Goal: Information Seeking & Learning: Learn about a topic

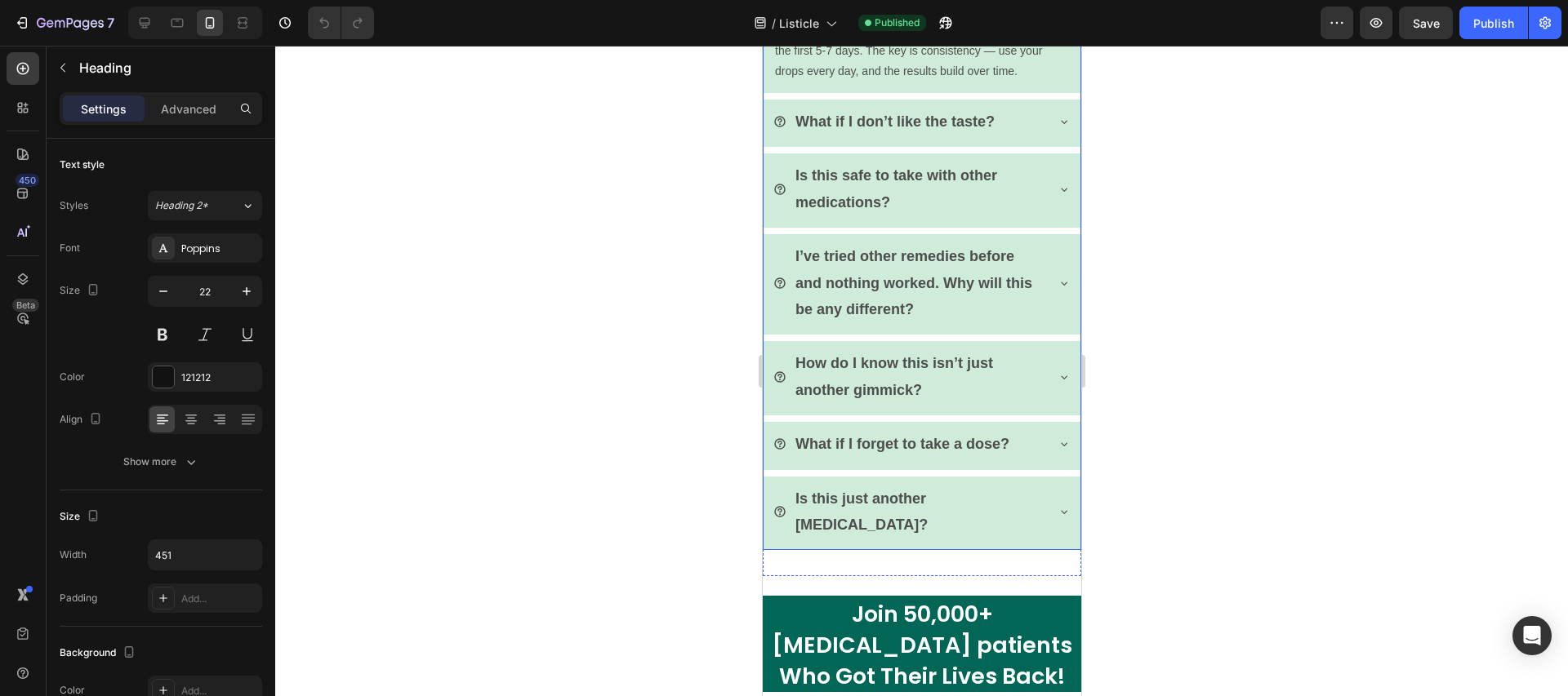
scroll to position [4524, 0]
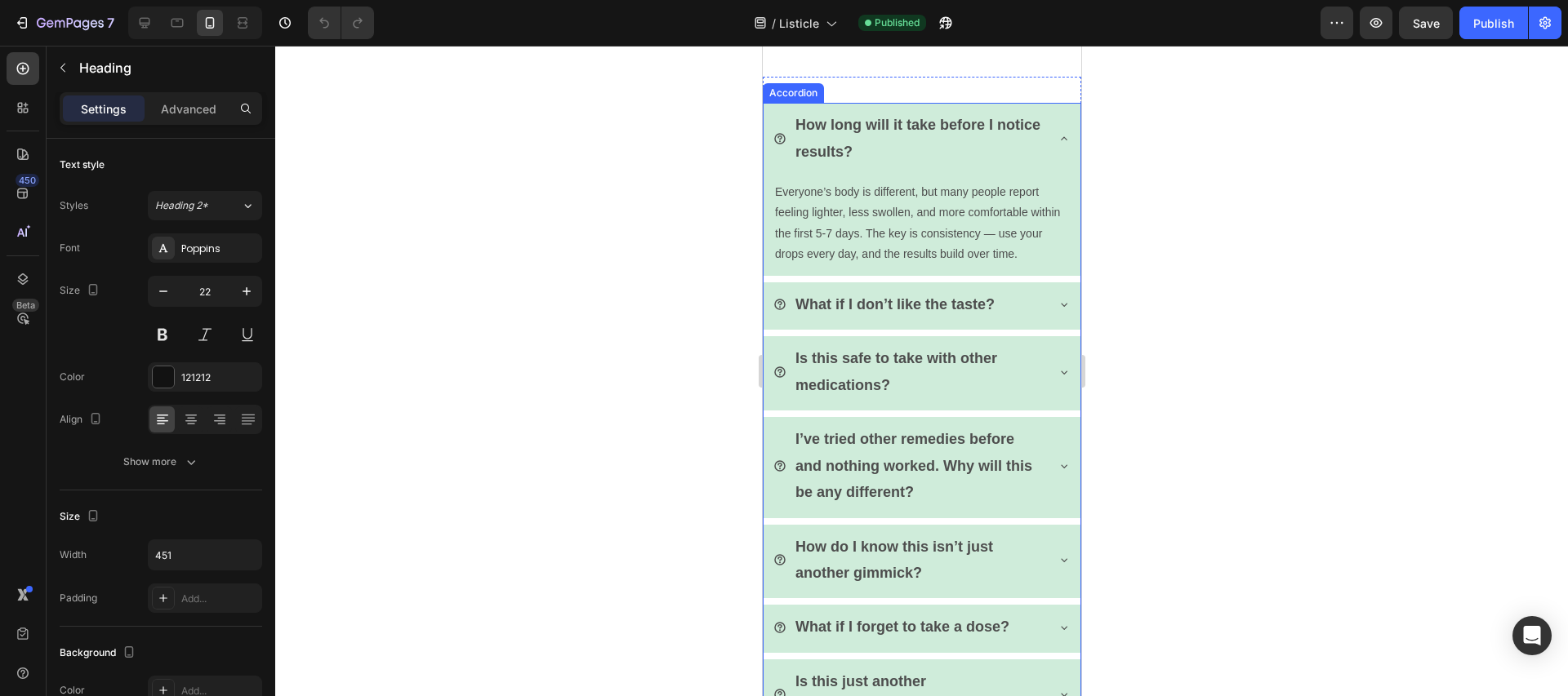
click at [790, 308] on div "What if I don’t like the taste?" at bounding box center [908, 305] width 271 height 31
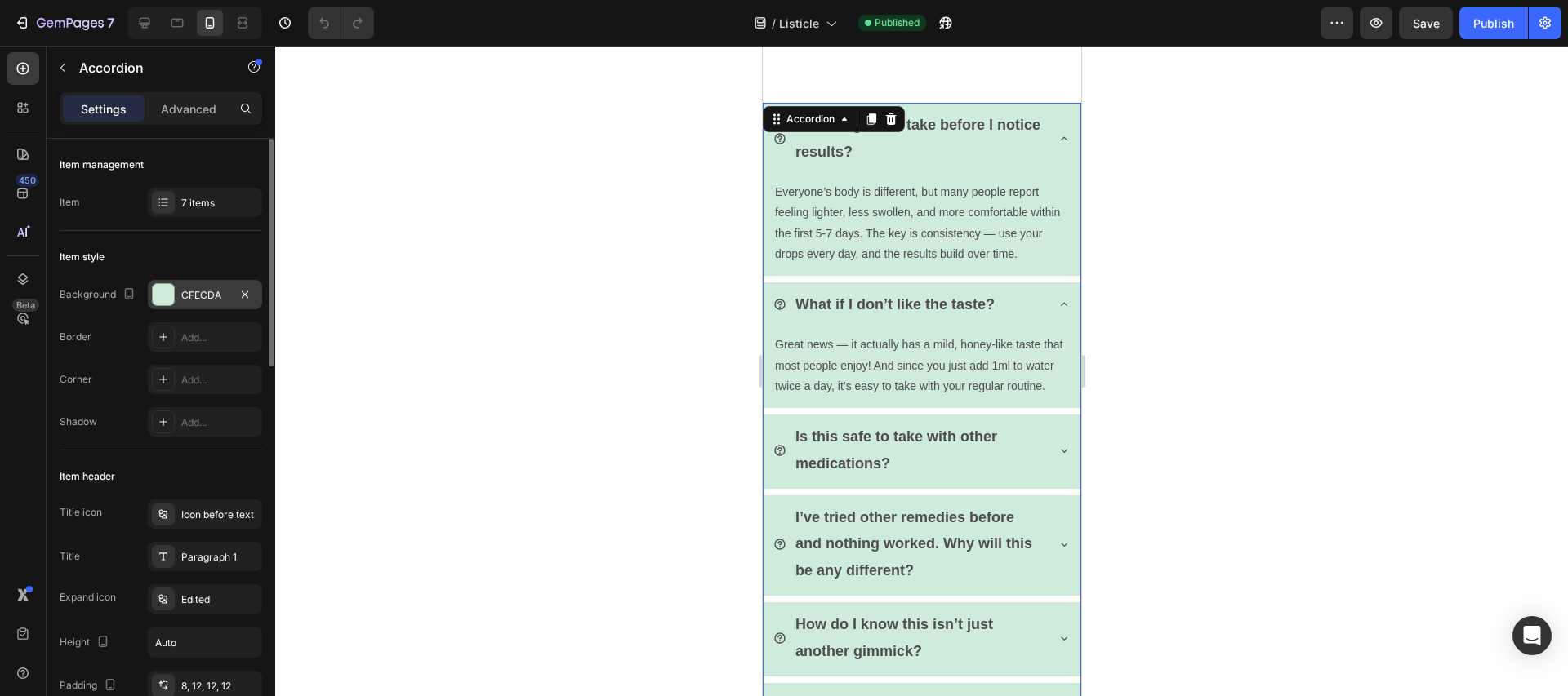
click at [201, 296] on div "CFECDA" at bounding box center [205, 295] width 47 height 15
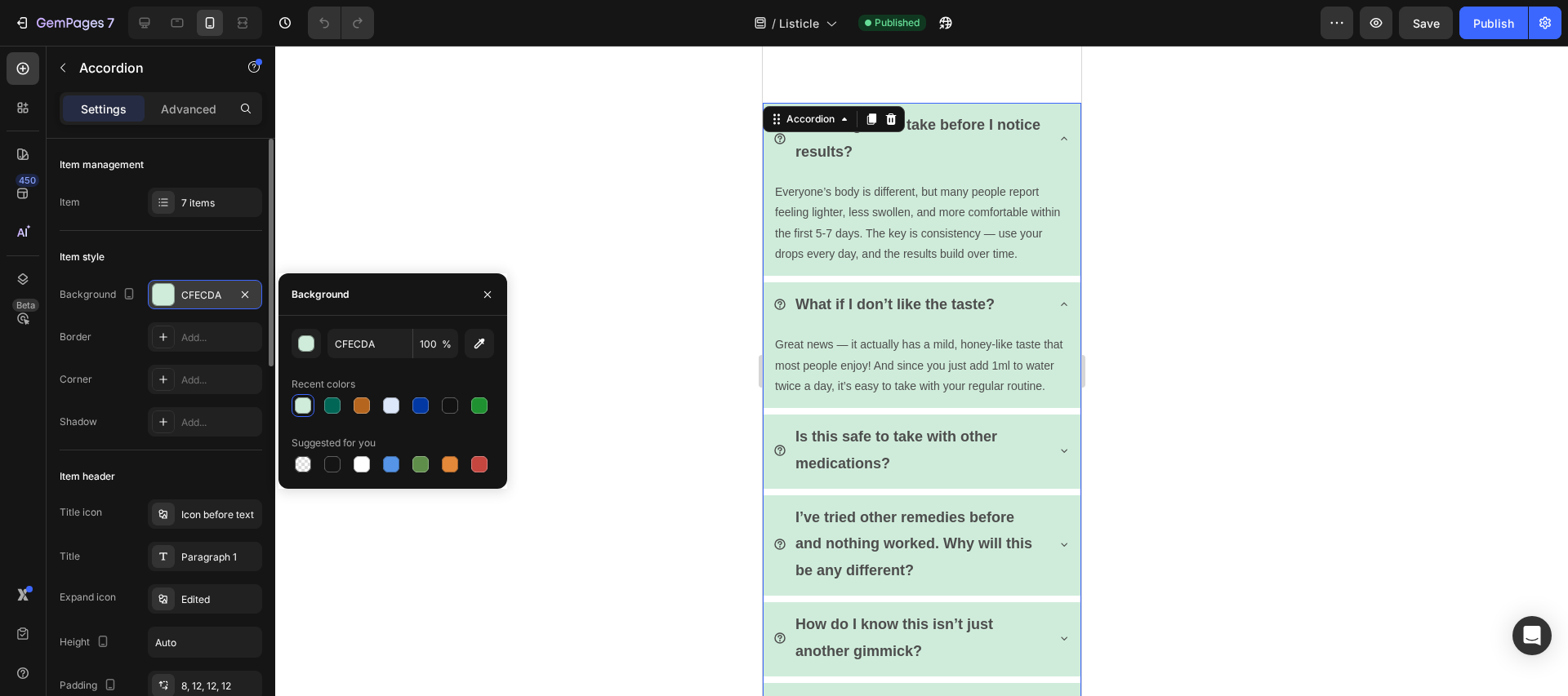
click at [201, 296] on div "CFECDA" at bounding box center [205, 295] width 47 height 15
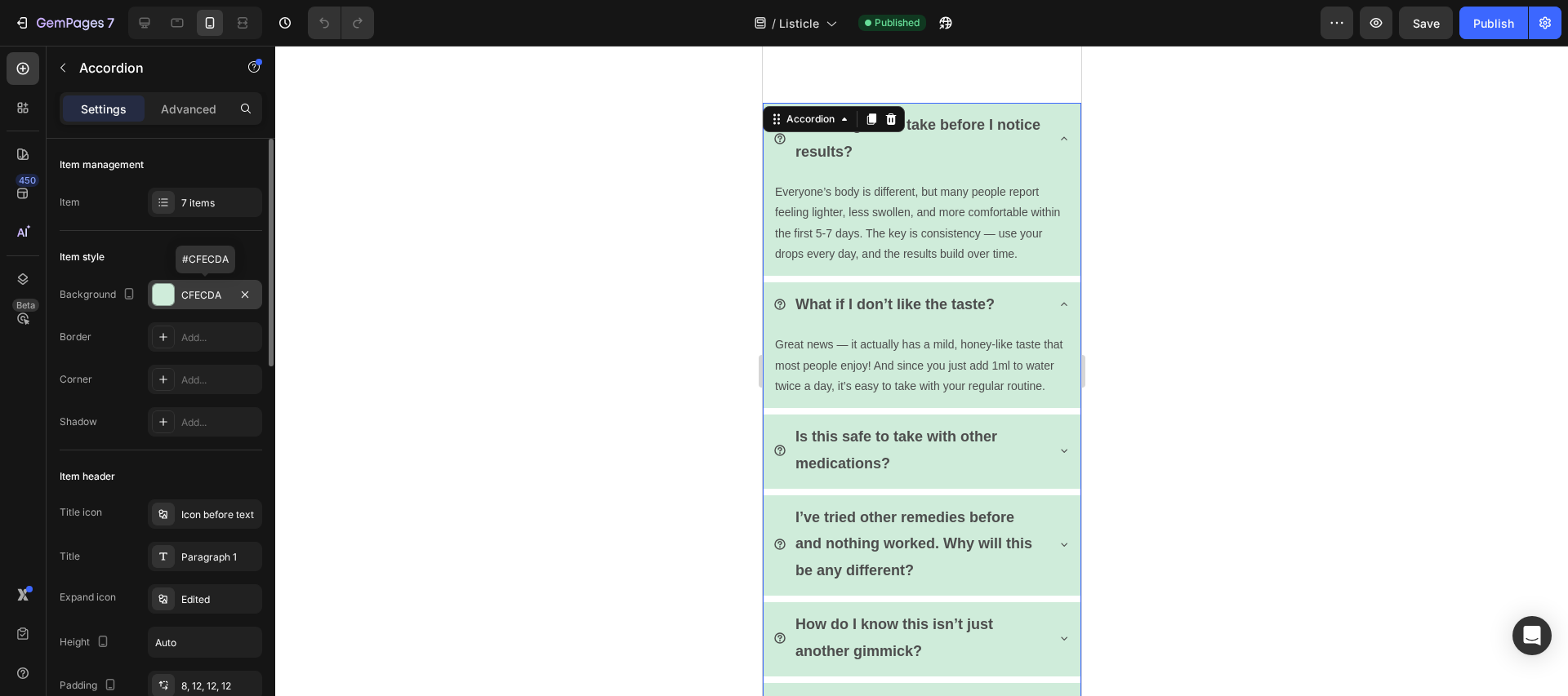
click at [201, 296] on div "CFECDA" at bounding box center [205, 295] width 47 height 15
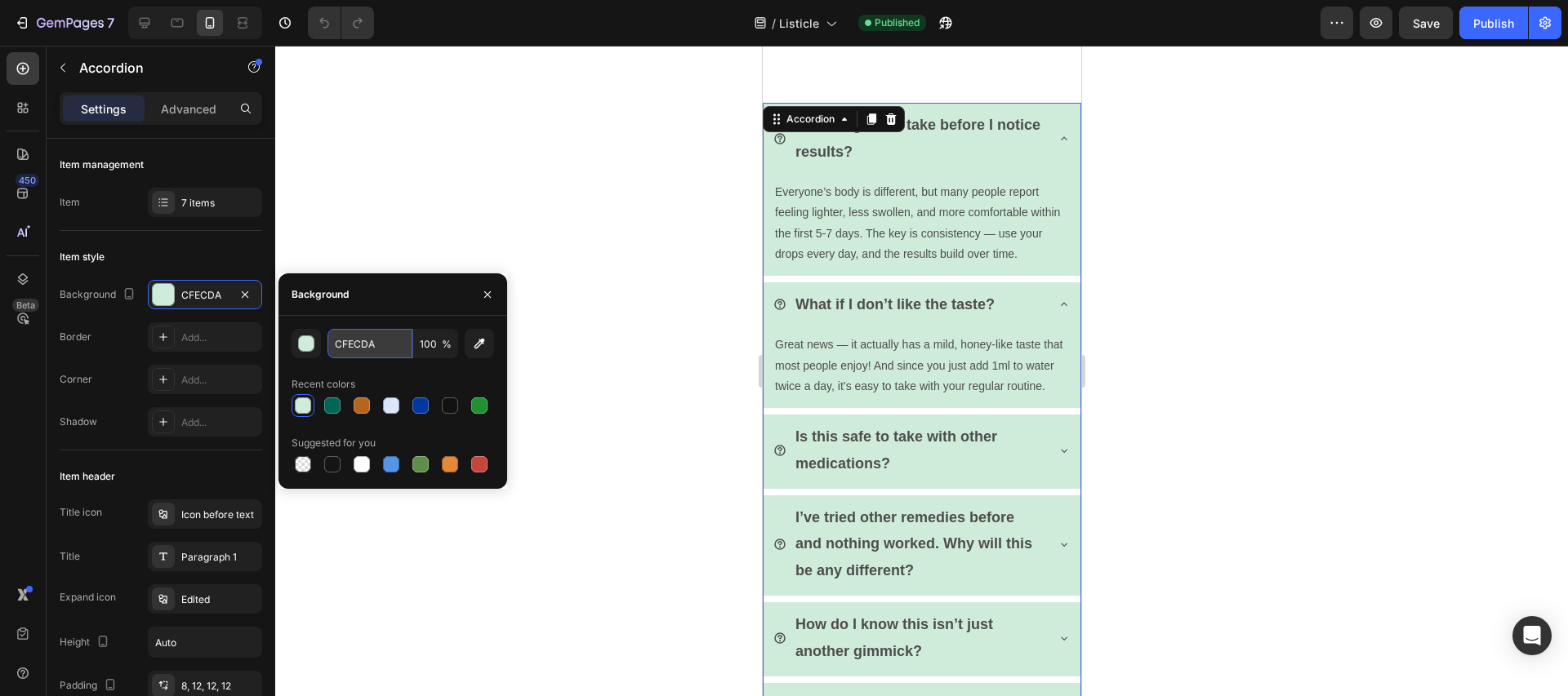
click at [340, 348] on input "CFECDA" at bounding box center [370, 343] width 85 height 29
click at [341, 348] on input "CFECDA" at bounding box center [370, 343] width 85 height 29
click at [920, 145] on p "How long will it take before I notice results?" at bounding box center [917, 139] width 247 height 53
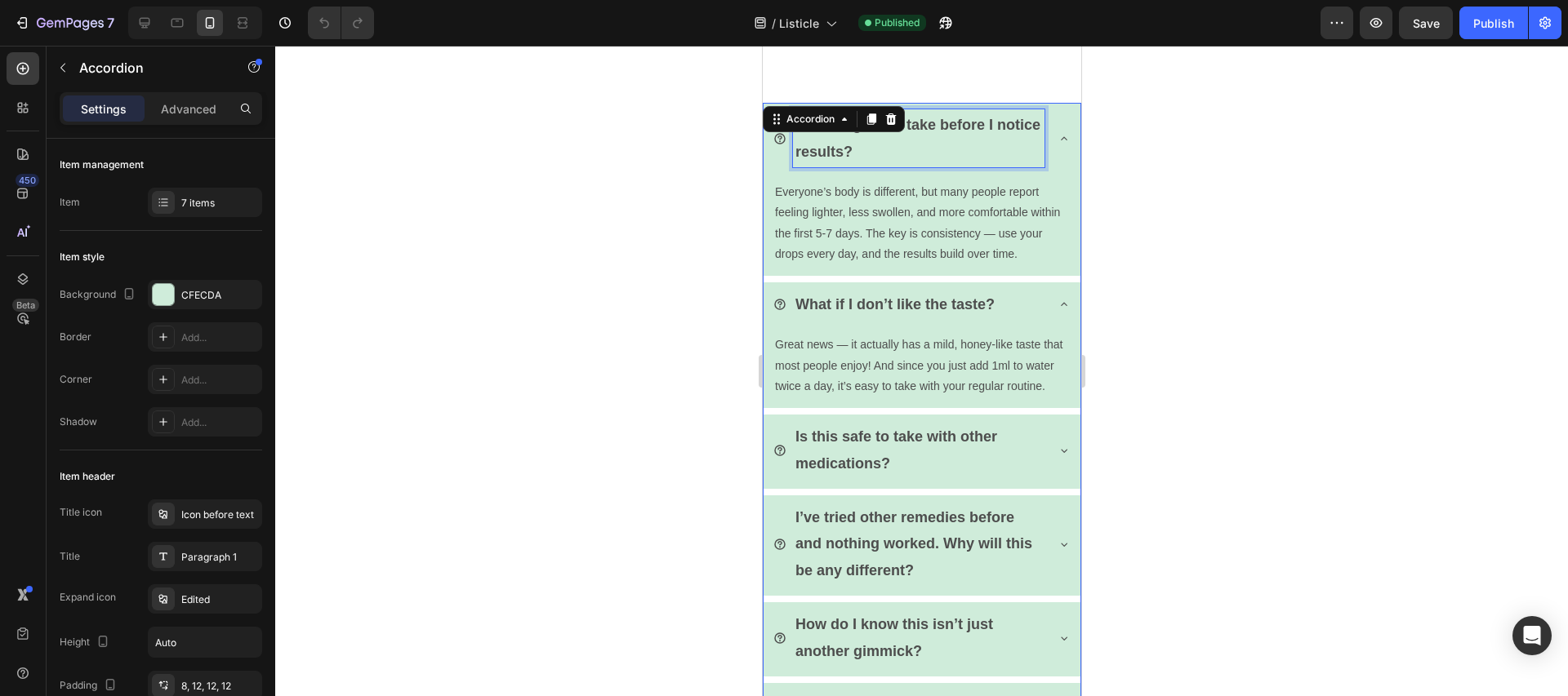
click at [920, 145] on p "How long will it take before I notice results?" at bounding box center [917, 139] width 247 height 53
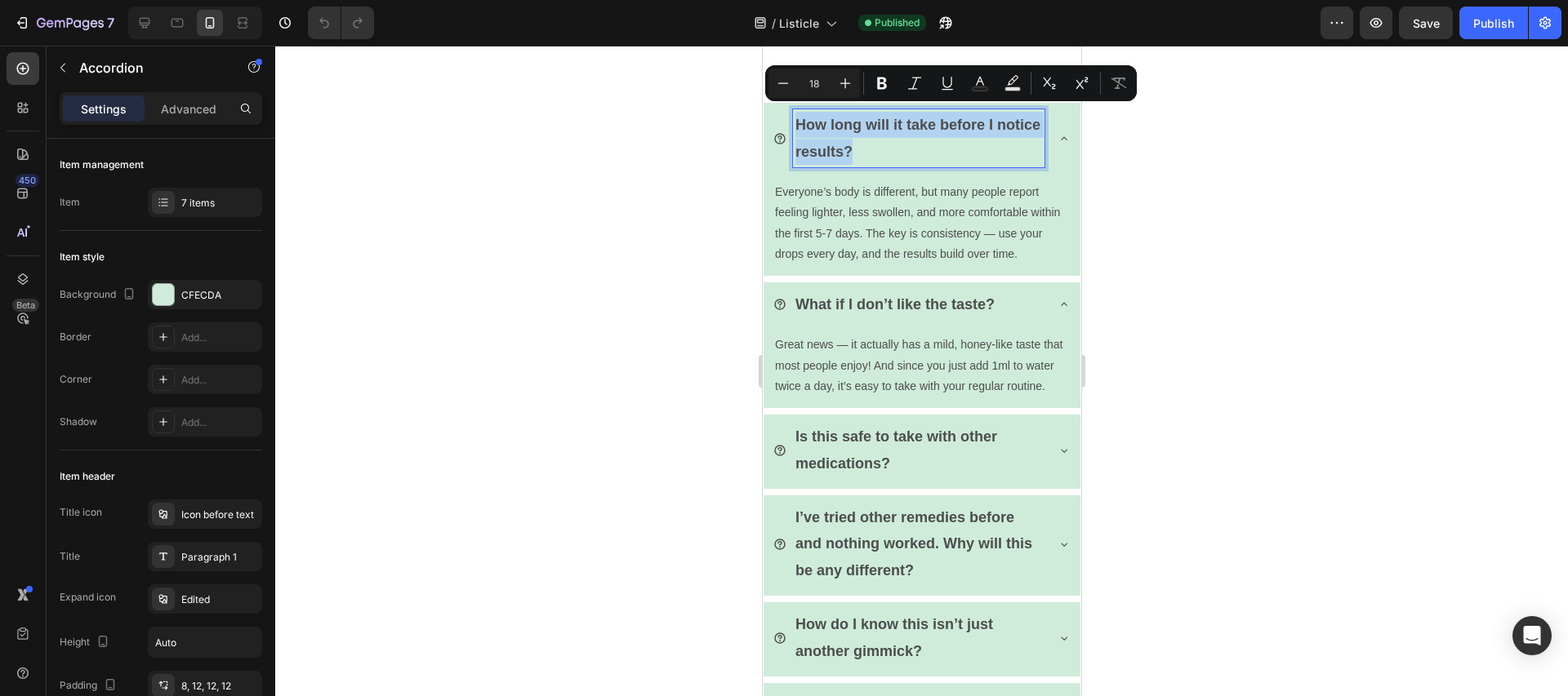
copy p "How long will it take before I notice results?"
click at [863, 212] on p "Everyone’s body is different, but many people report feeling lighter, less swol…" at bounding box center [922, 224] width 294 height 83
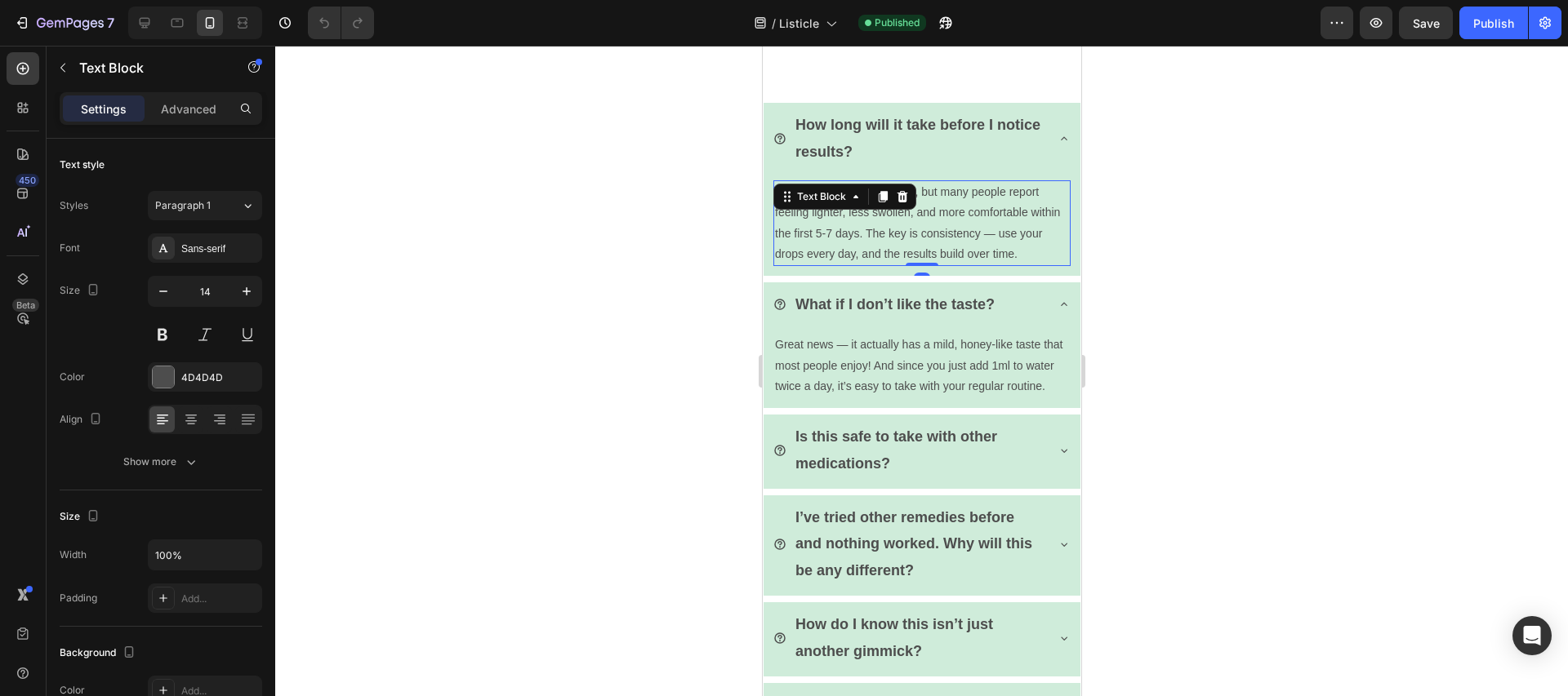
click at [863, 212] on p "Everyone’s body is different, but many people report feeling lighter, less swol…" at bounding box center [922, 224] width 294 height 83
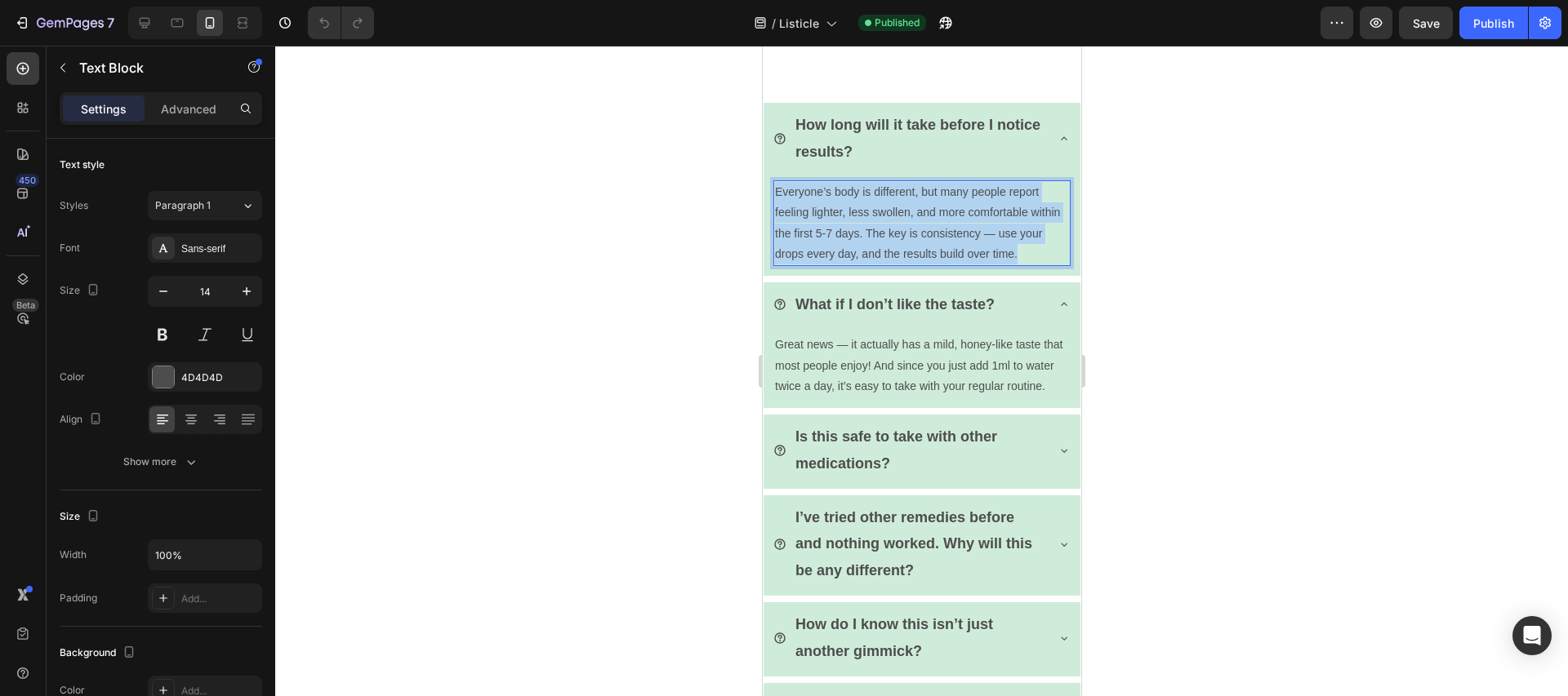
click at [863, 212] on p "Everyone’s body is different, but many people report feeling lighter, less swol…" at bounding box center [922, 224] width 294 height 83
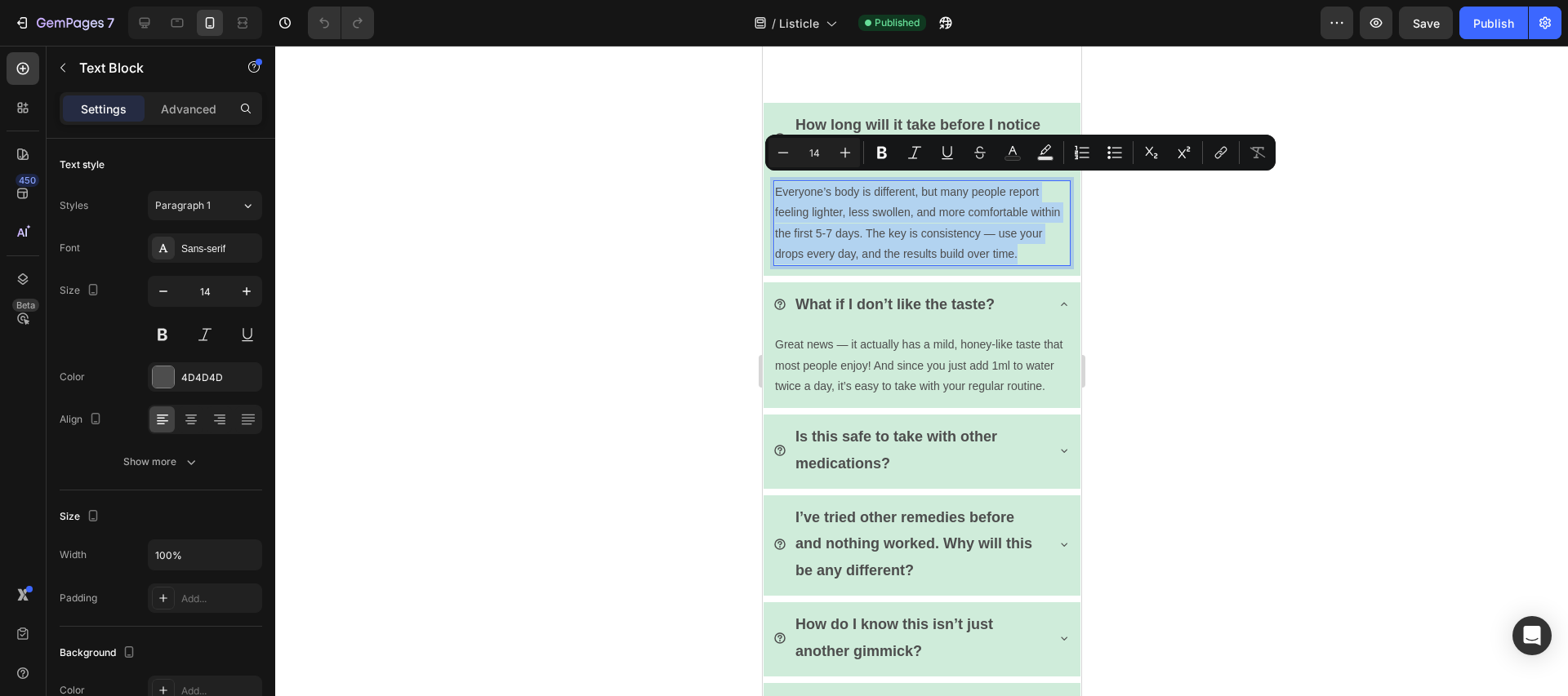
copy p "Everyone’s body is different, but many people report feeling lighter, less swol…"
click at [859, 292] on p "What if I don’t like the taste?" at bounding box center [894, 305] width 200 height 26
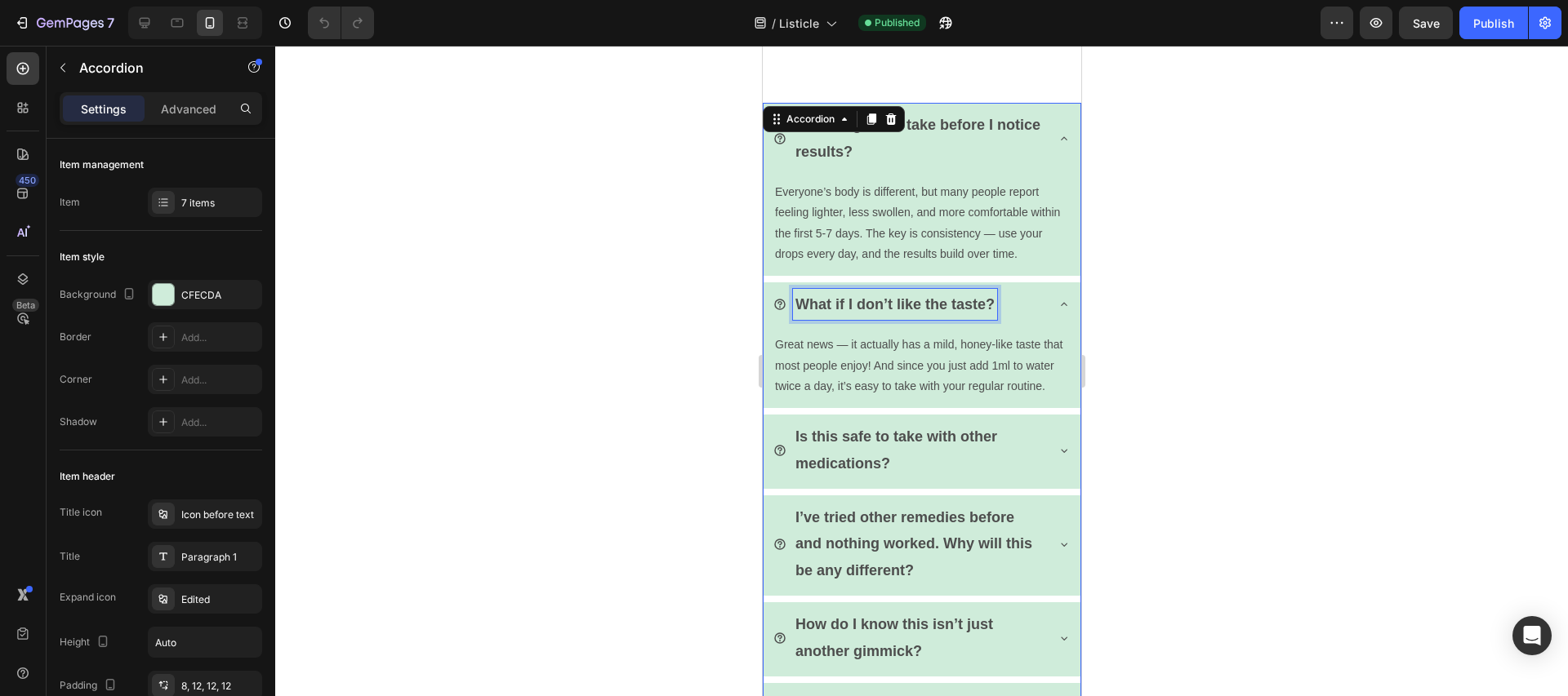
click at [859, 292] on p "What if I don’t like the taste?" at bounding box center [894, 305] width 200 height 26
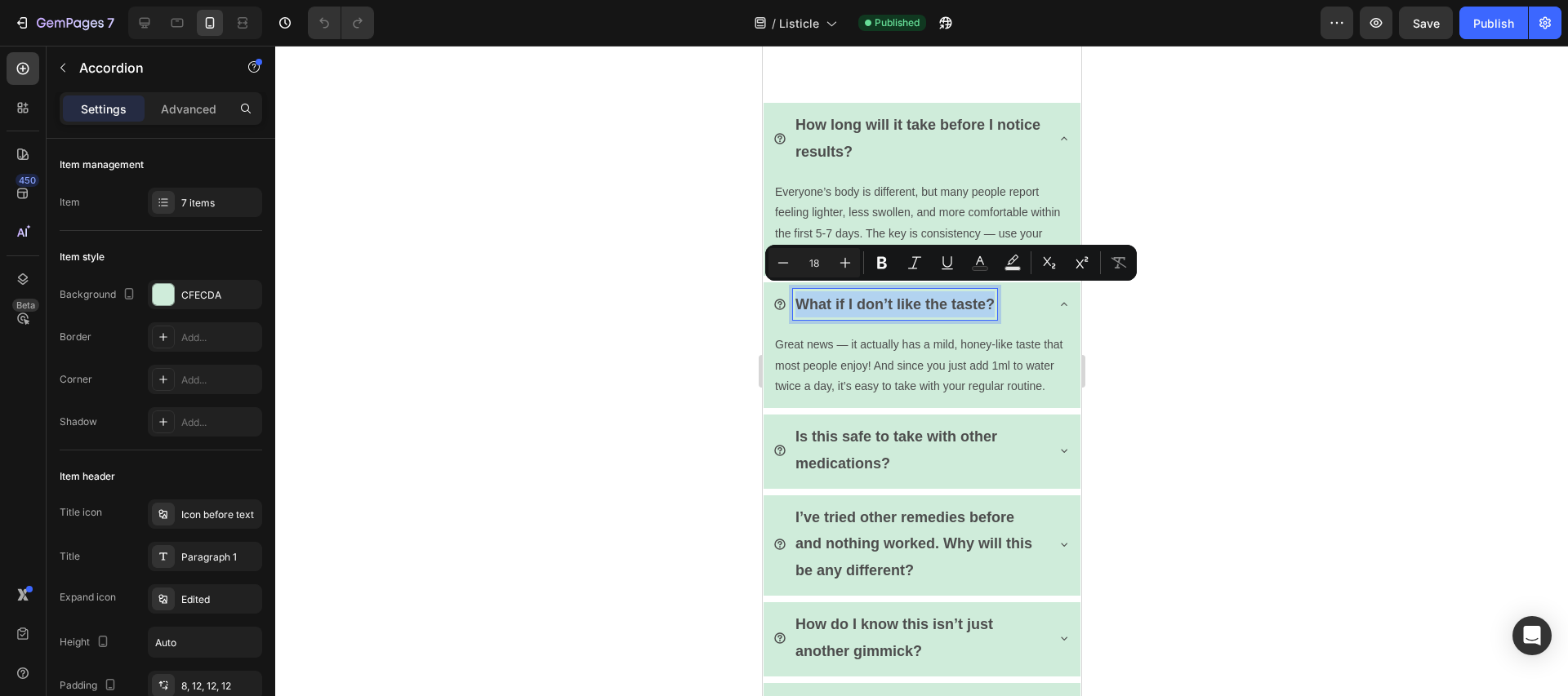
copy p "What if I don’t like the taste?"
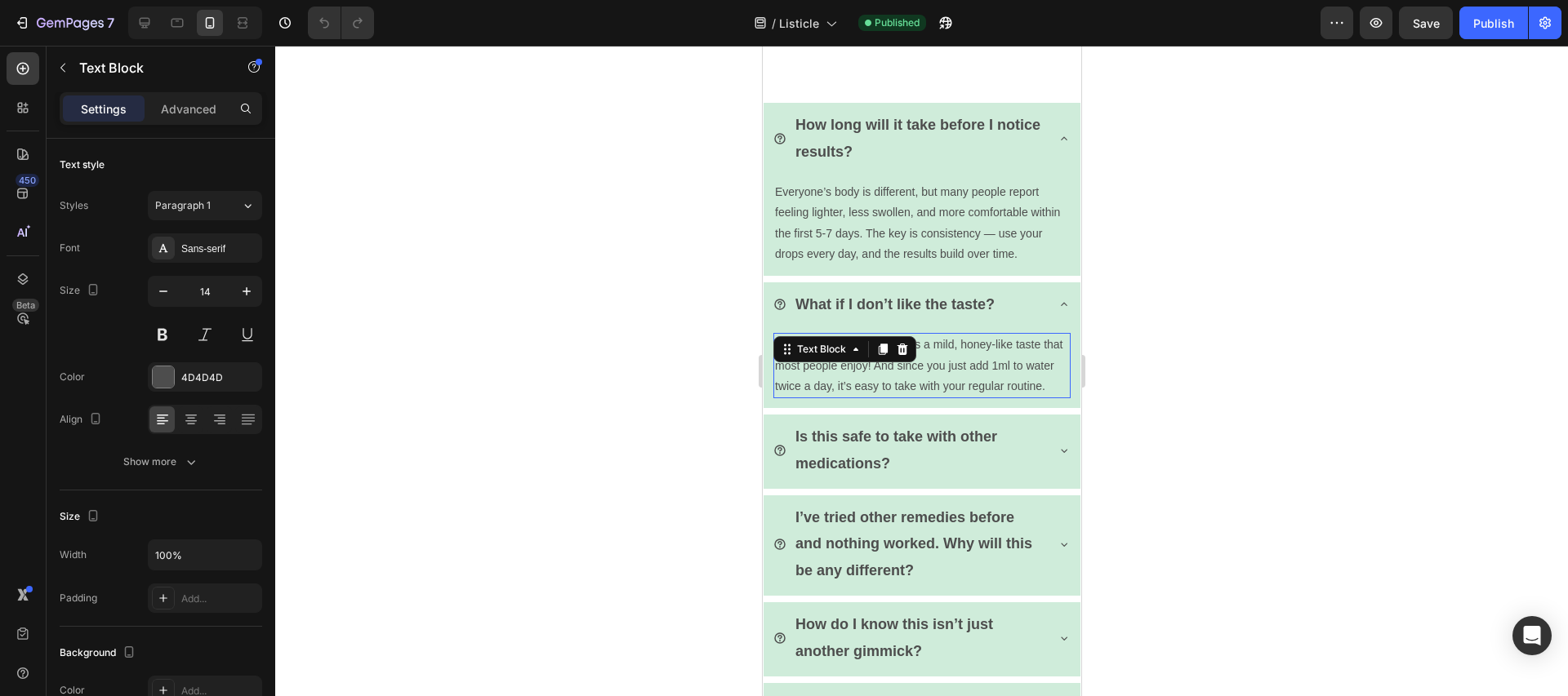
click at [850, 348] on div "Great news — it actually has a mild, honey-like taste that most people enjoy! A…" at bounding box center [921, 366] width 297 height 65
click at [850, 348] on div "Text Block" at bounding box center [820, 349] width 88 height 20
click at [855, 367] on p "Great news — it actually has a mild, honey-like taste that most people enjoy! A…" at bounding box center [922, 366] width 294 height 62
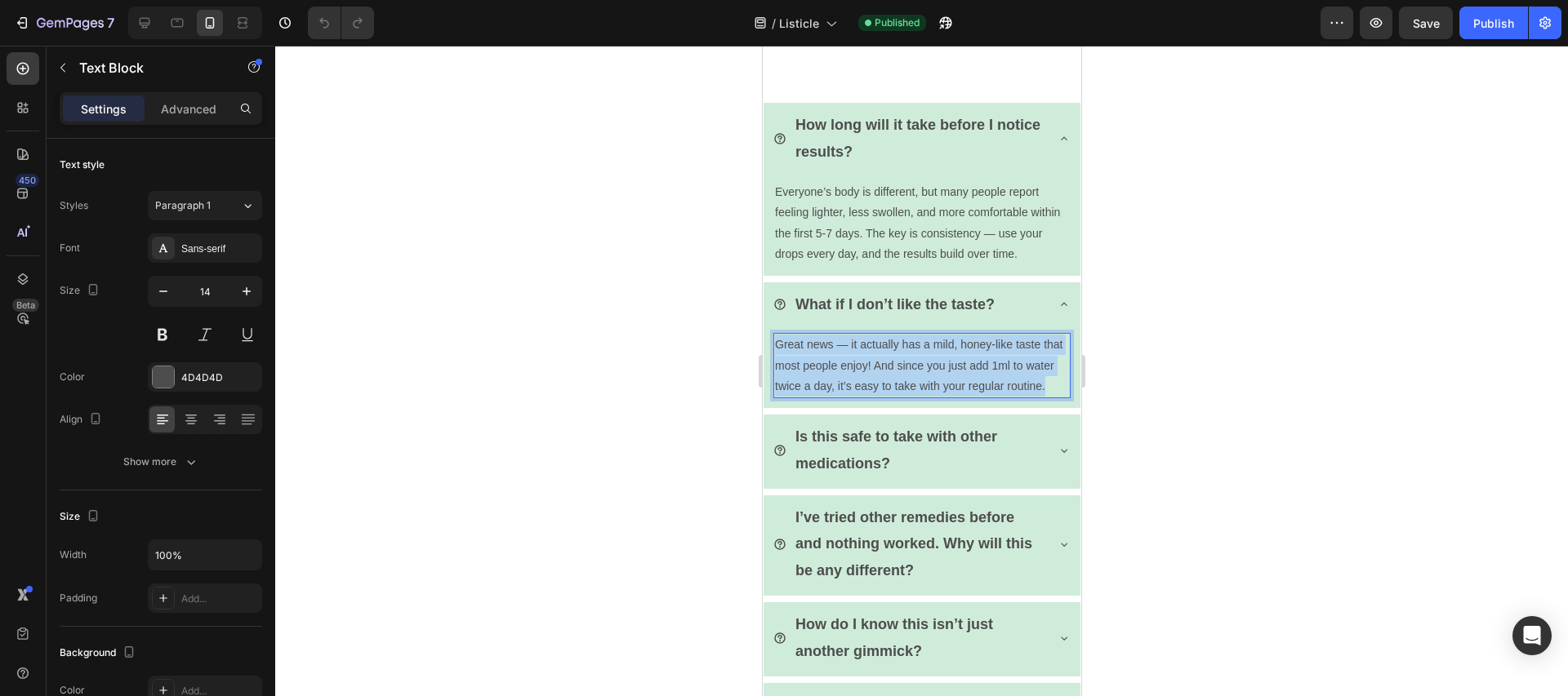
click at [855, 367] on p "Great news — it actually has a mild, honey-like taste that most people enjoy! A…" at bounding box center [922, 366] width 294 height 62
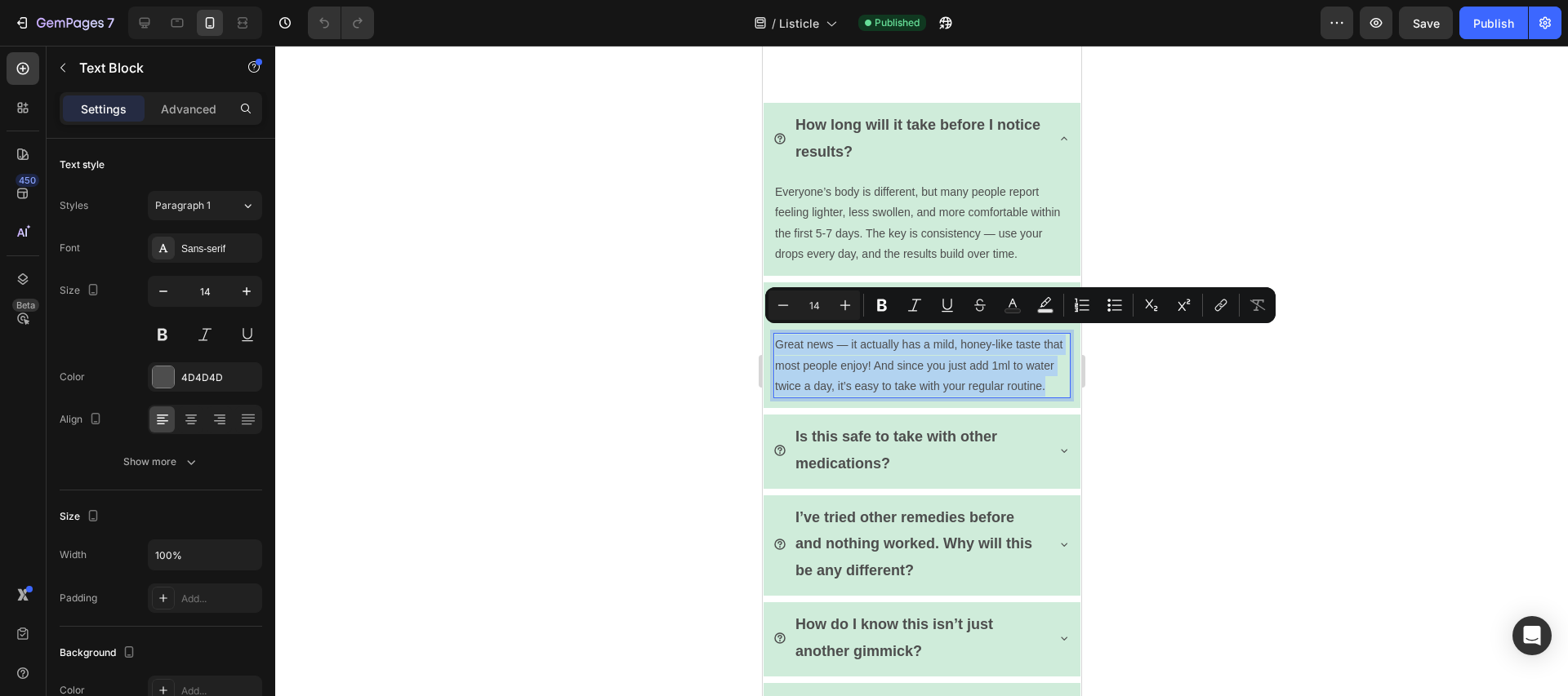
copy p "Great news — it actually has a mild, honey-like taste that most people enjoy! A…"
click at [897, 467] on p "Is this safe to take with other medications?" at bounding box center [917, 450] width 247 height 53
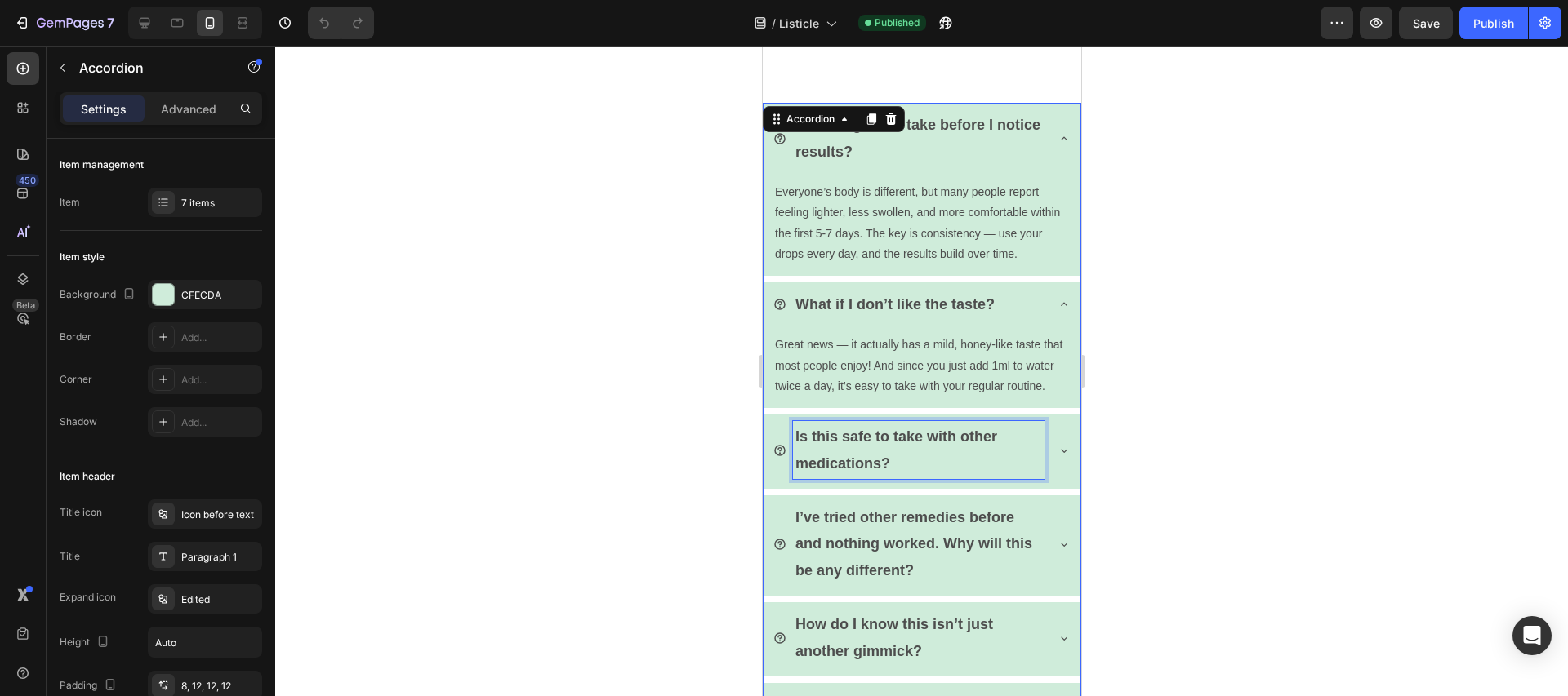
click at [897, 467] on p "Is this safe to take with other medications?" at bounding box center [917, 450] width 247 height 53
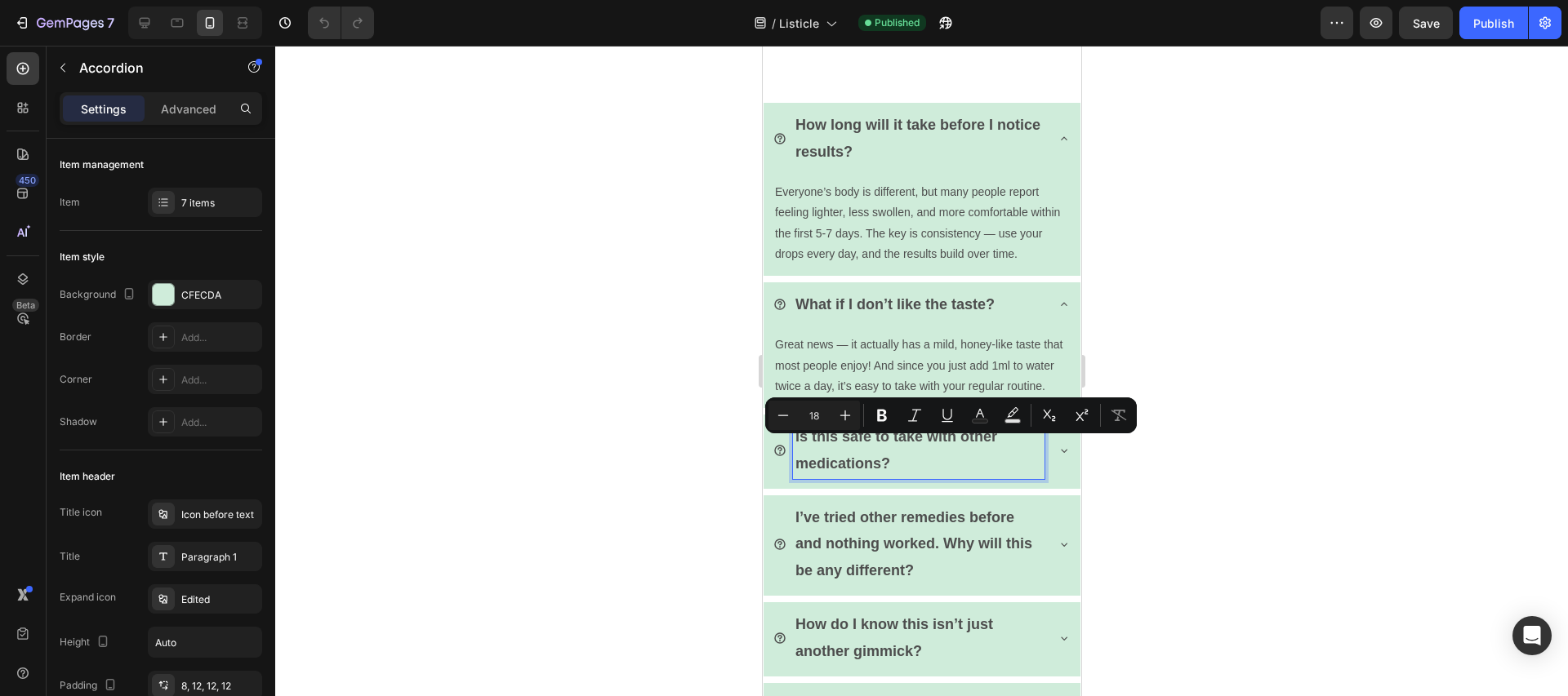
click at [1057, 457] on icon at bounding box center [1063, 450] width 13 height 13
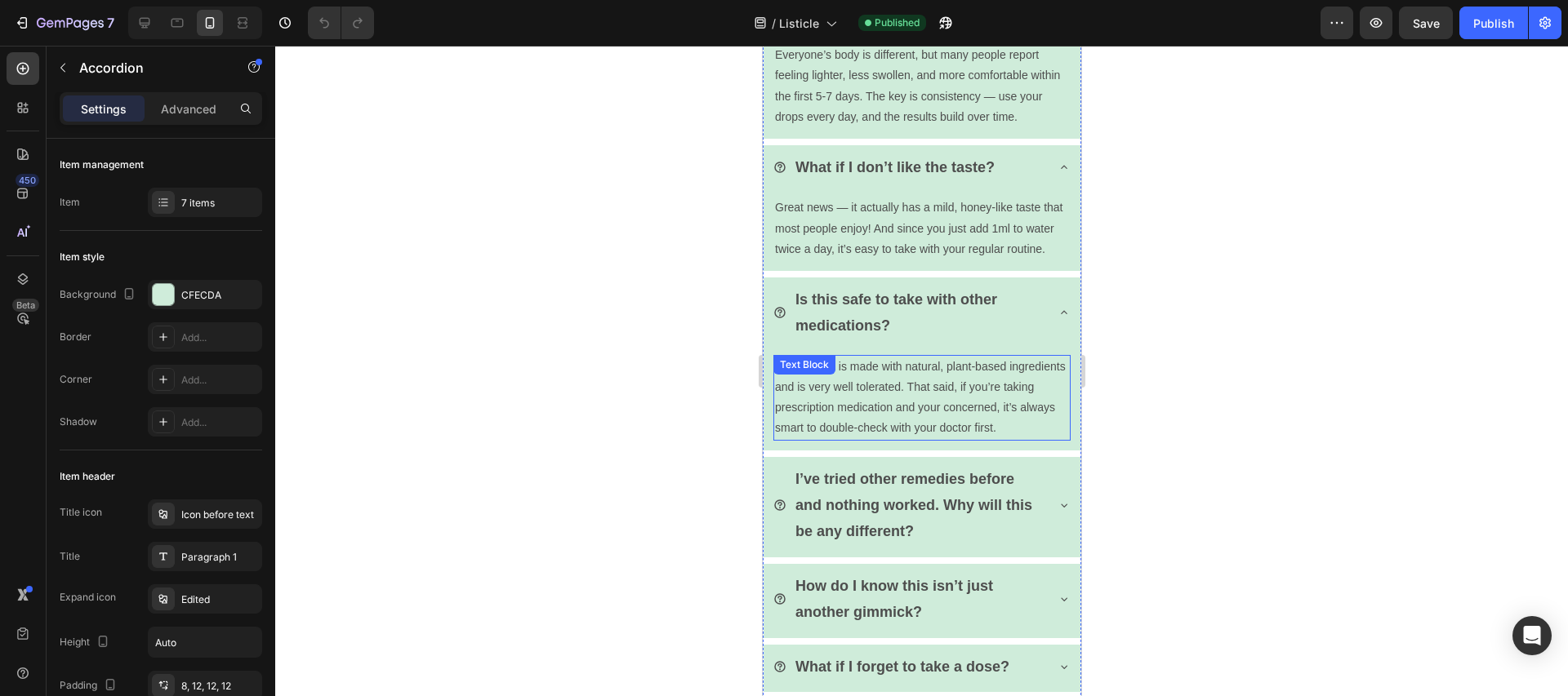
scroll to position [4657, 0]
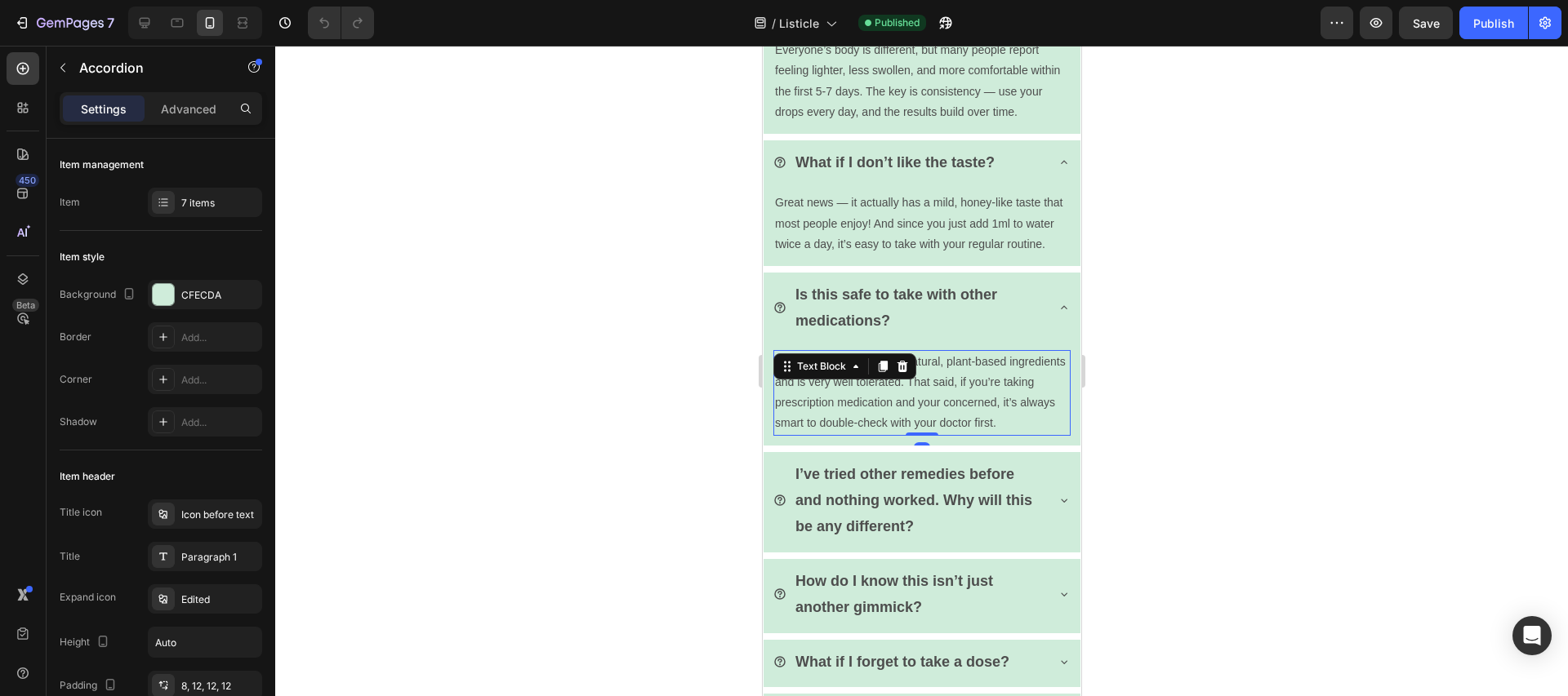
click at [890, 406] on p "Our formula is made with natural, plant-based ingredients and is very well tole…" at bounding box center [922, 393] width 294 height 83
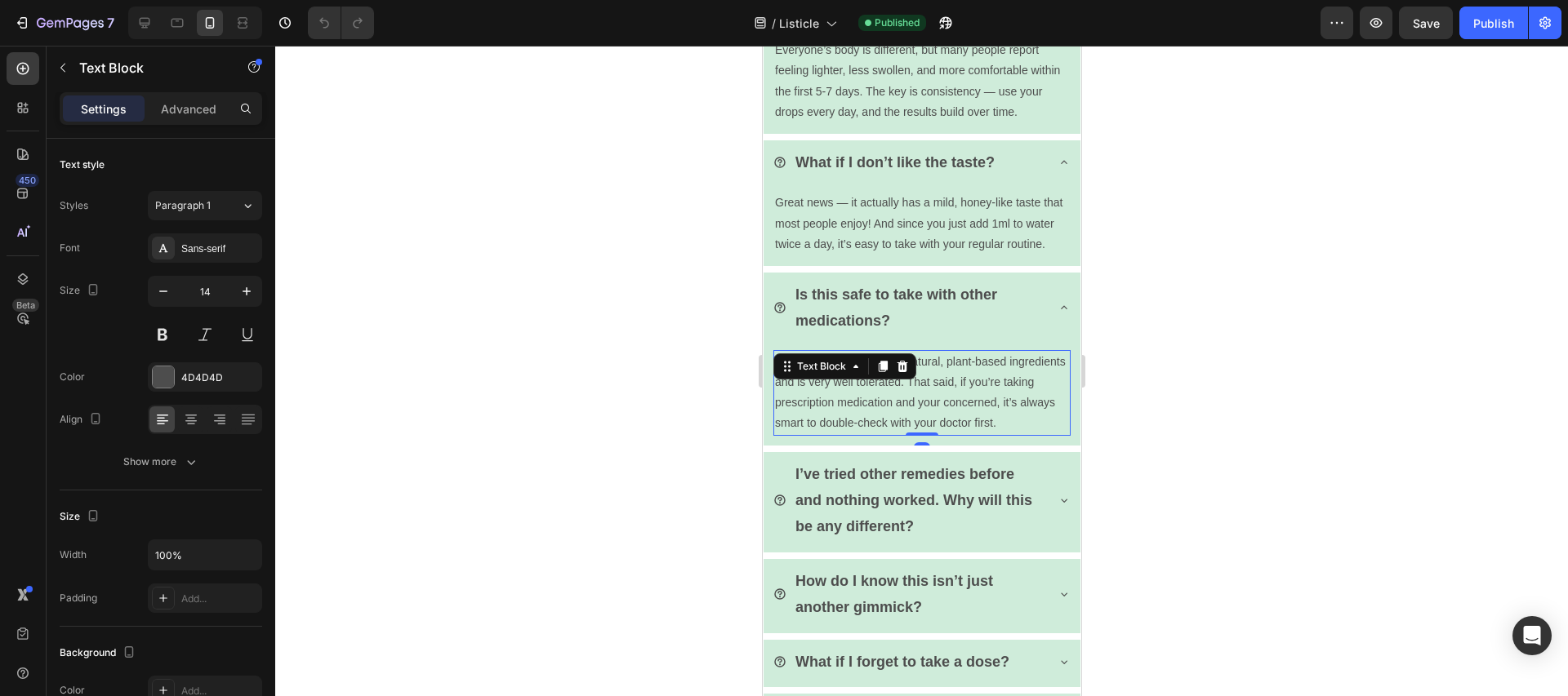
click at [890, 406] on p "Our formula is made with natural, plant-based ingredients and is very well tole…" at bounding box center [922, 393] width 294 height 83
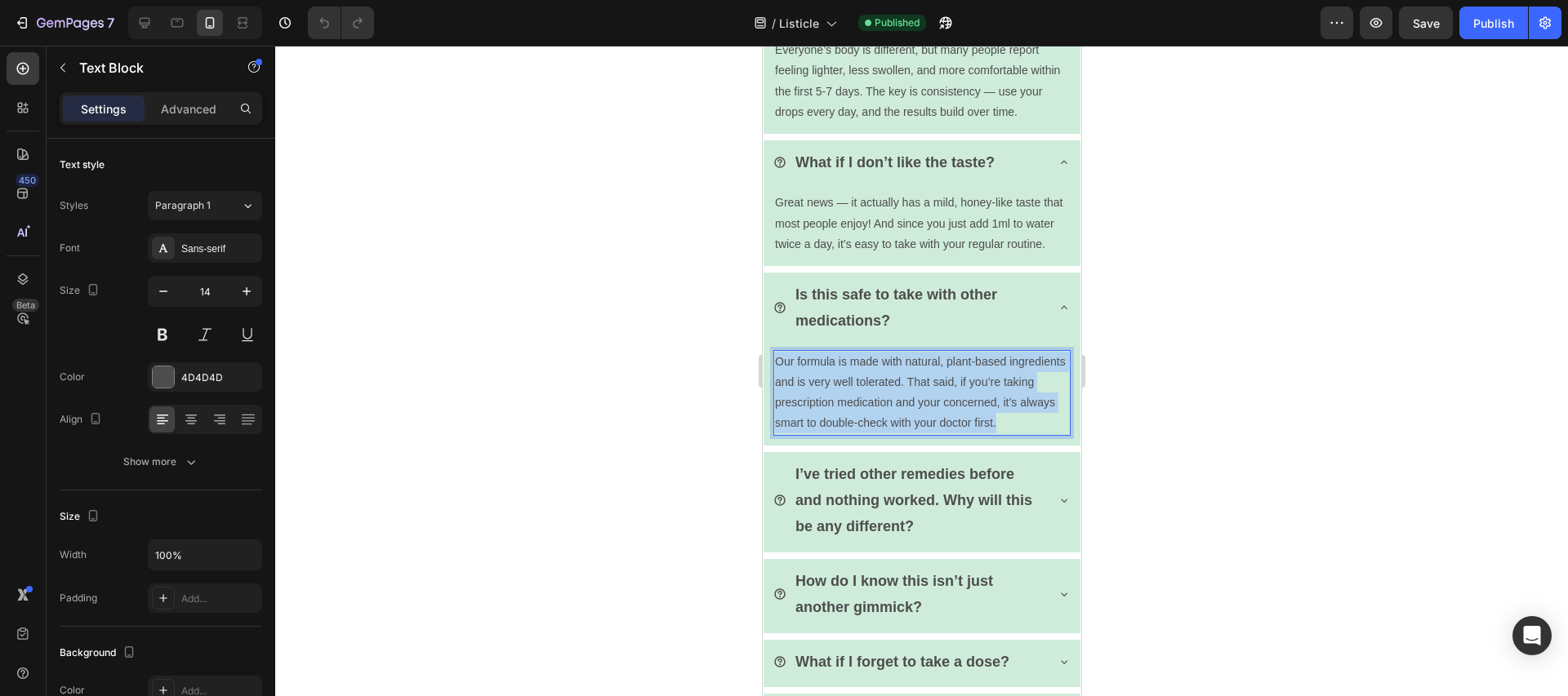
click at [890, 406] on p "Our formula is made with natural, plant-based ingredients and is very well tole…" at bounding box center [922, 393] width 294 height 83
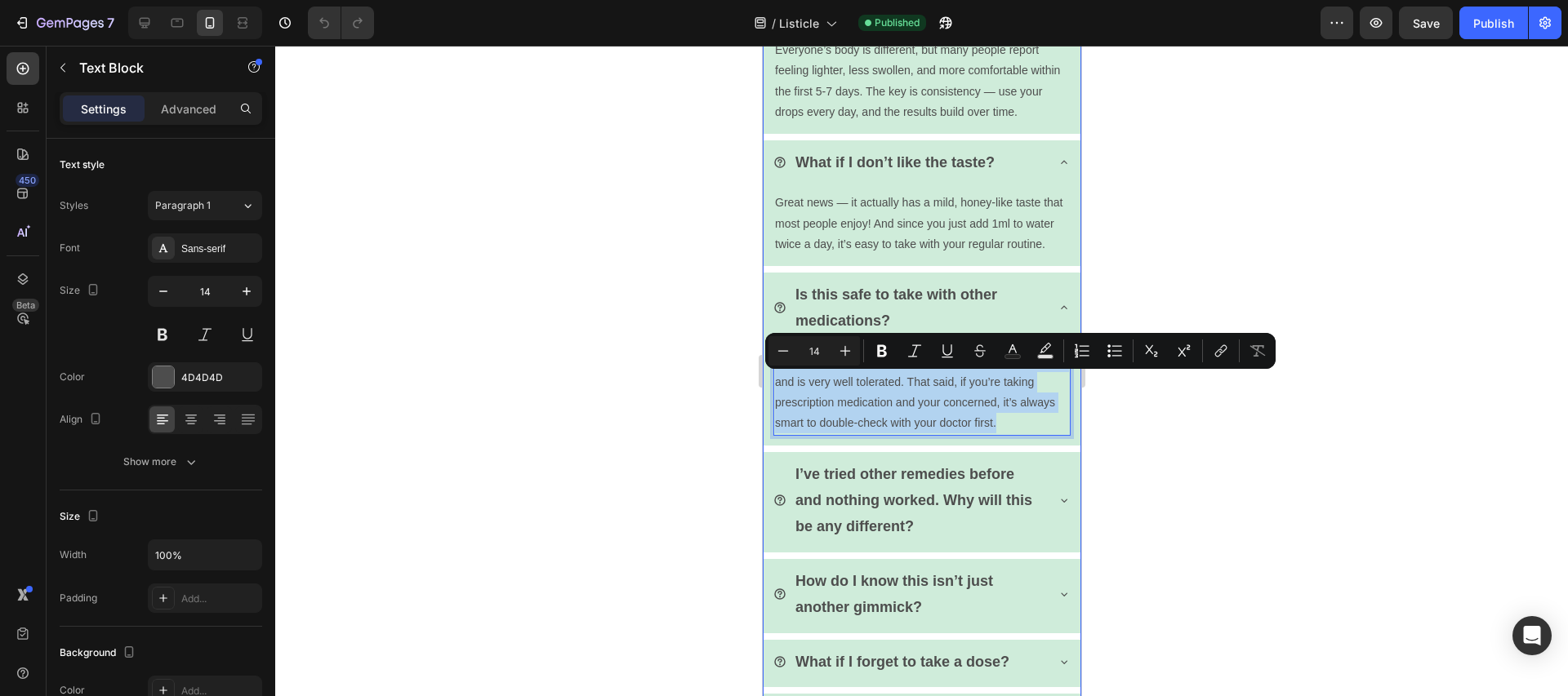
click at [855, 539] on p "I’ve tried other remedies before and nothing worked. Why will this be any diffe…" at bounding box center [917, 501] width 247 height 79
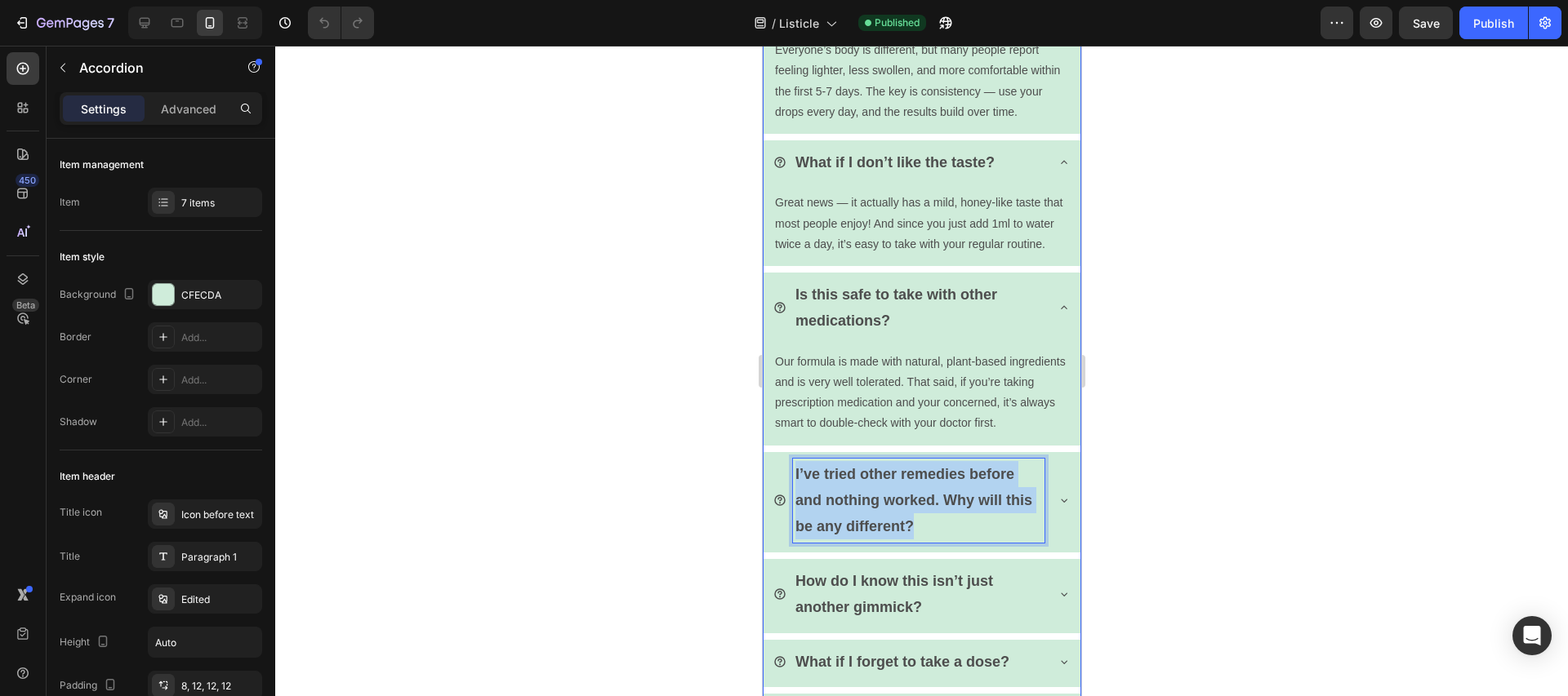
click at [855, 539] on p "I’ve tried other remedies before and nothing worked. Why will this be any diffe…" at bounding box center [917, 501] width 247 height 79
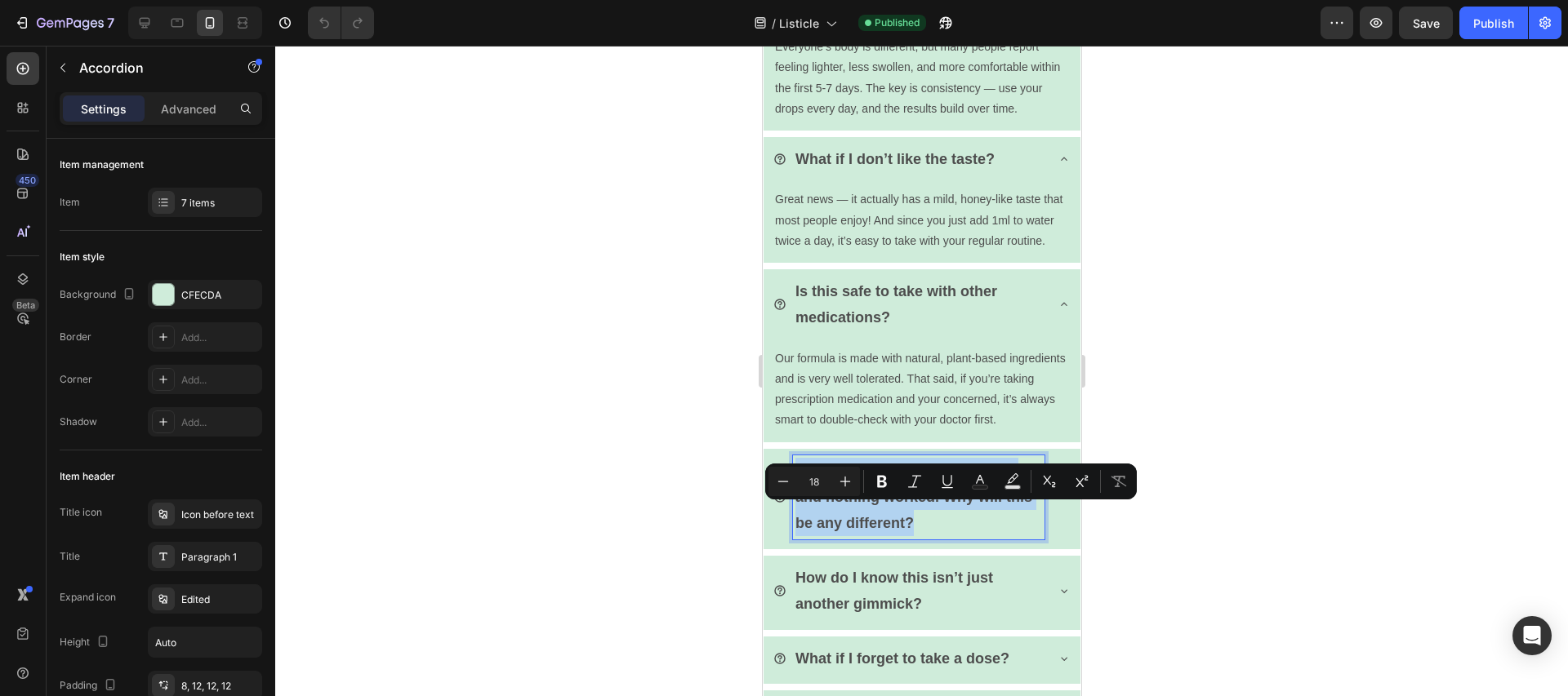
scroll to position [4678, 0]
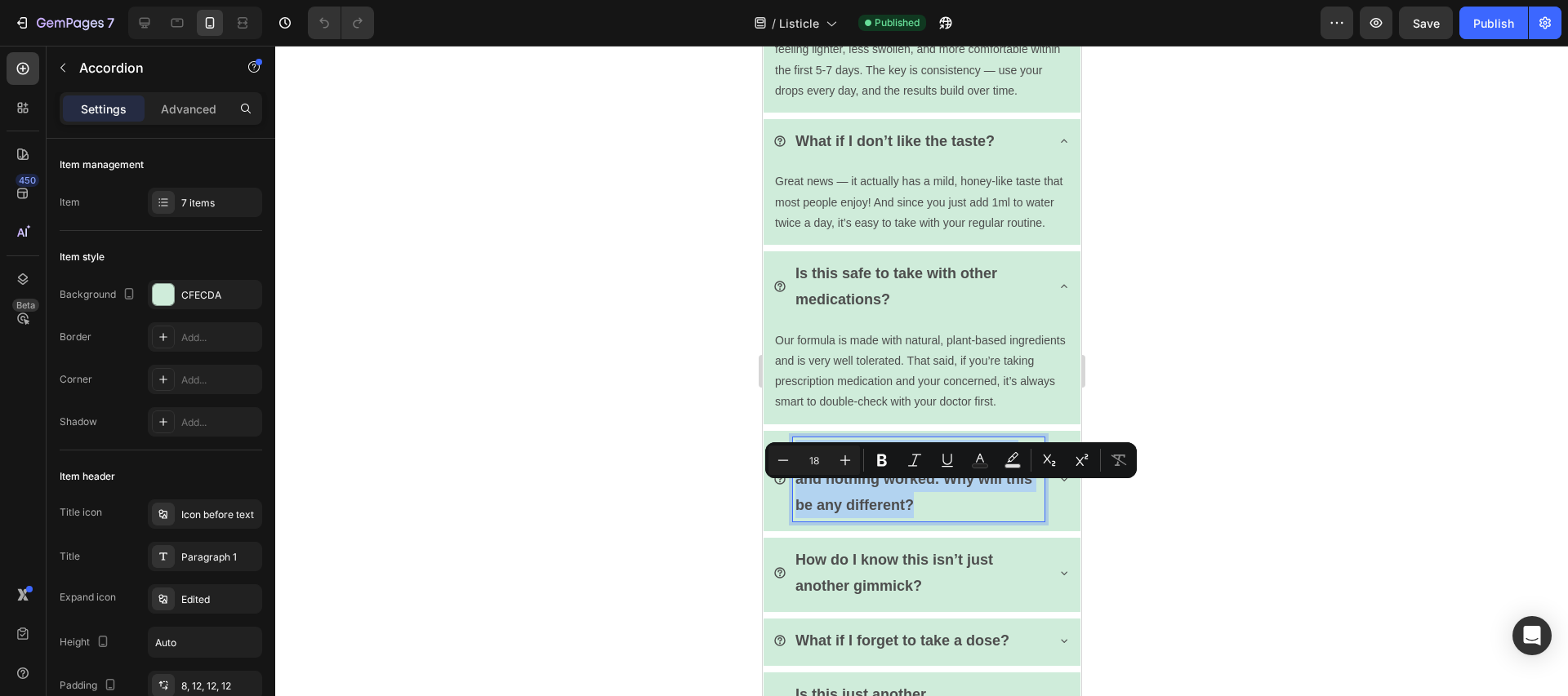
click at [1057, 486] on icon at bounding box center [1063, 478] width 13 height 13
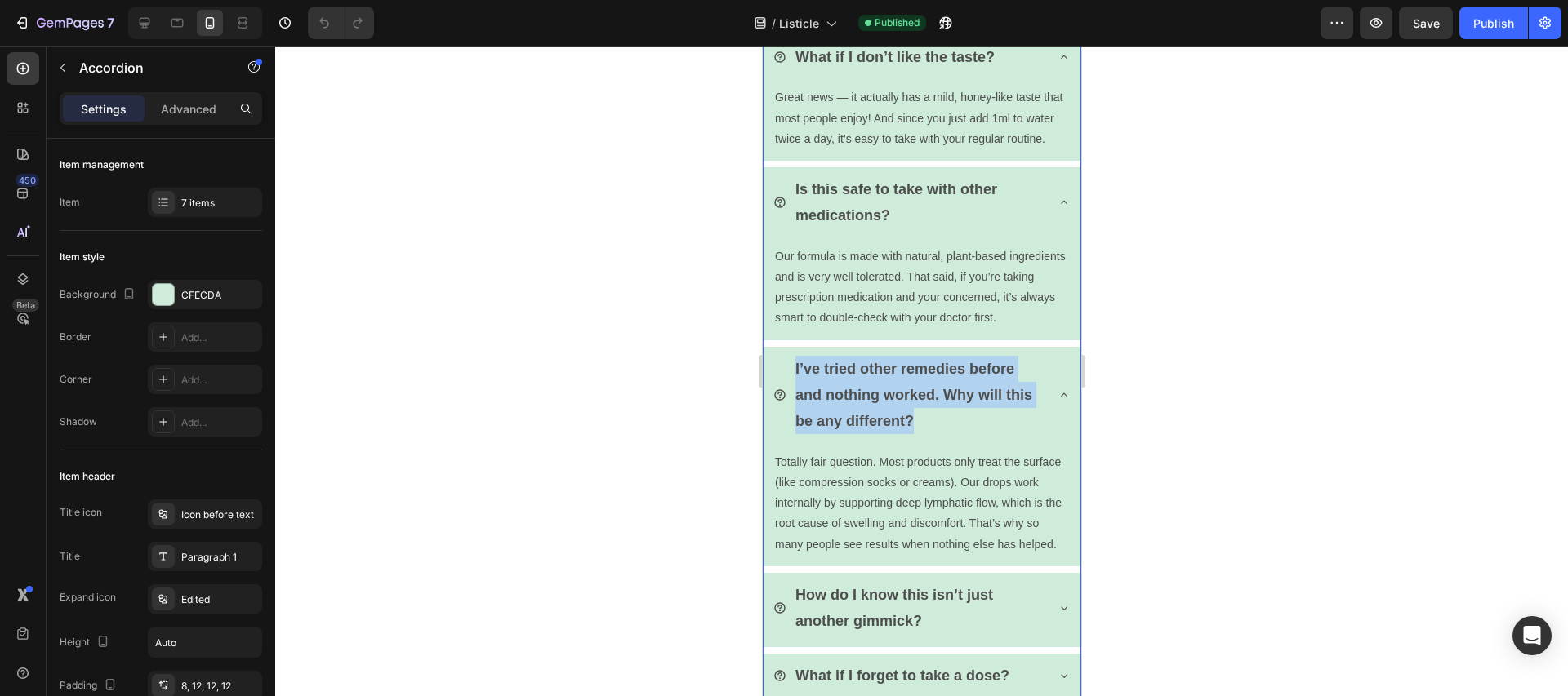
scroll to position [4783, 0]
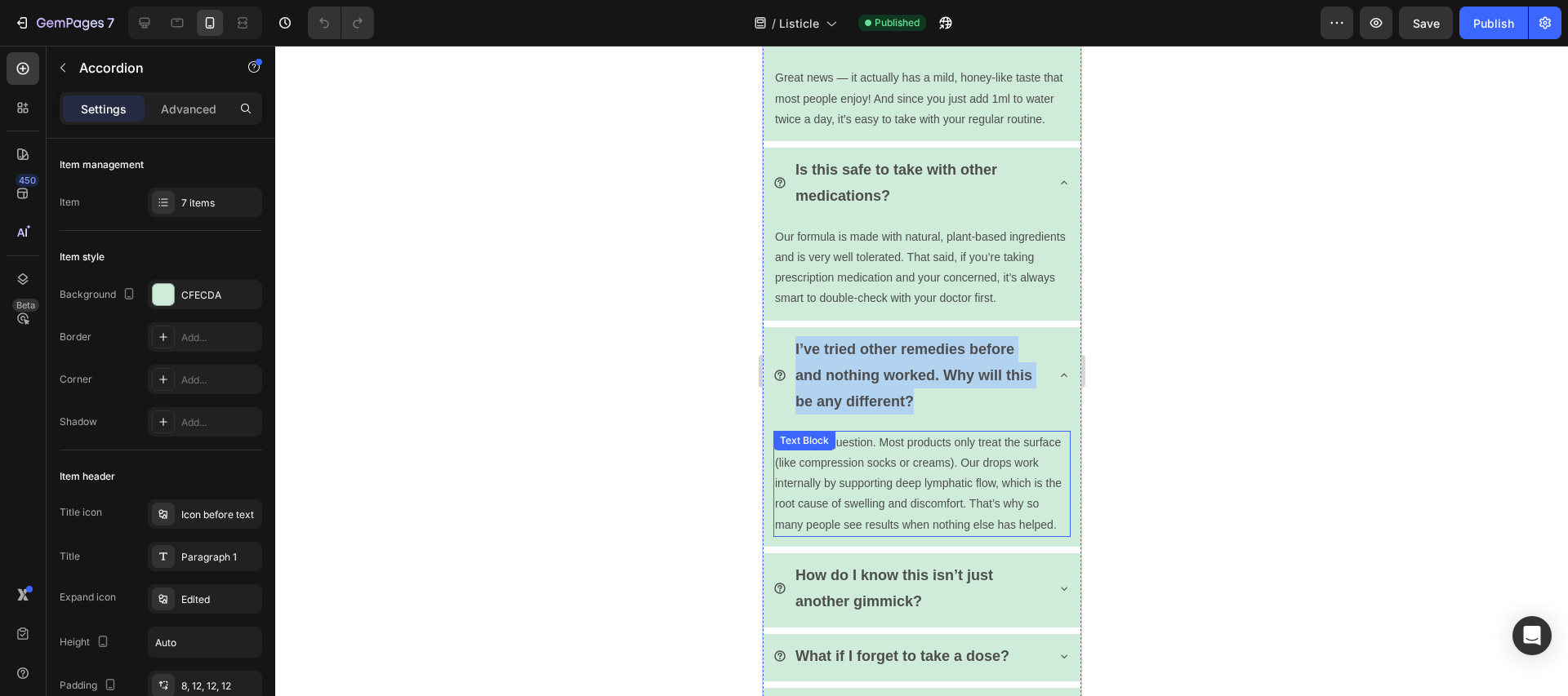
click at [951, 531] on p "Totally fair question. Most products only treat the surface (like compression s…" at bounding box center [922, 484] width 294 height 103
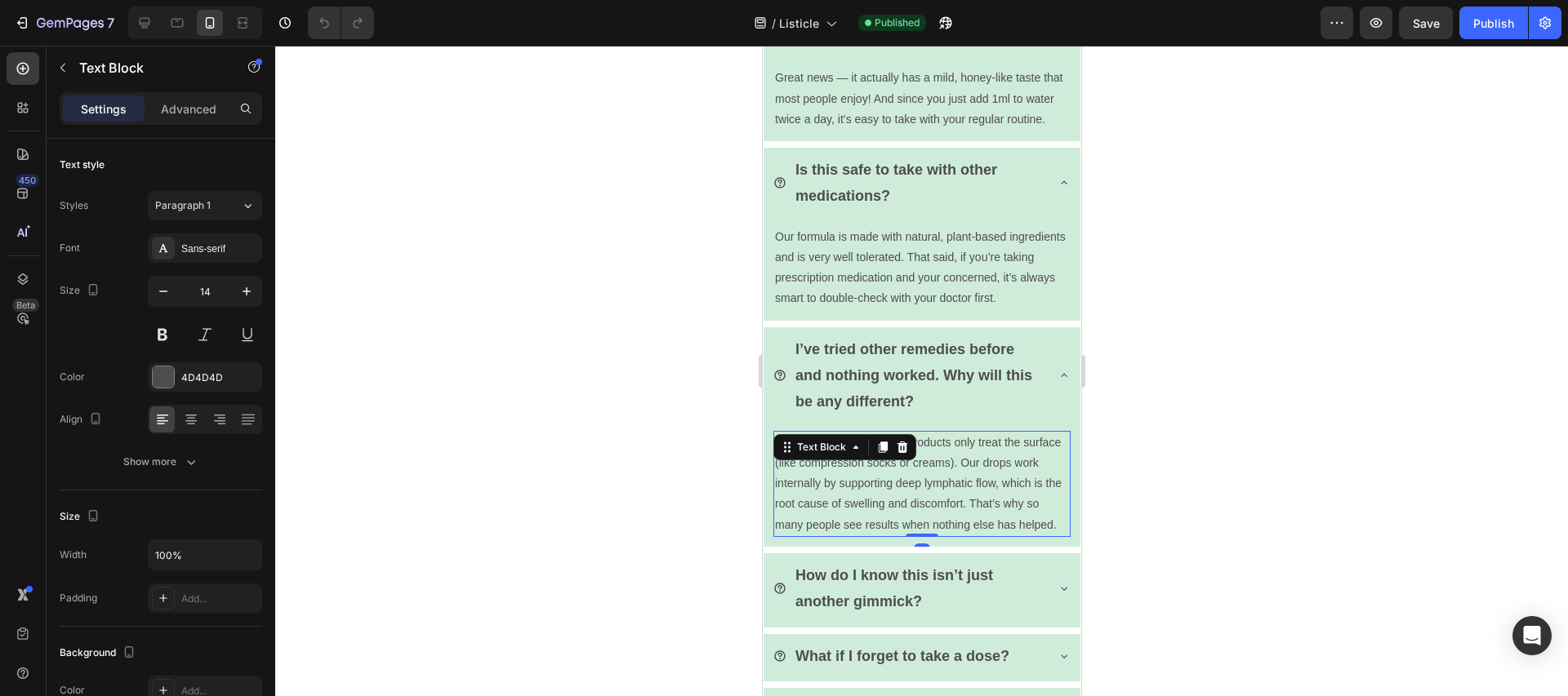
click at [951, 531] on p "Totally fair question. Most products only treat the surface (like compression s…" at bounding box center [922, 484] width 294 height 103
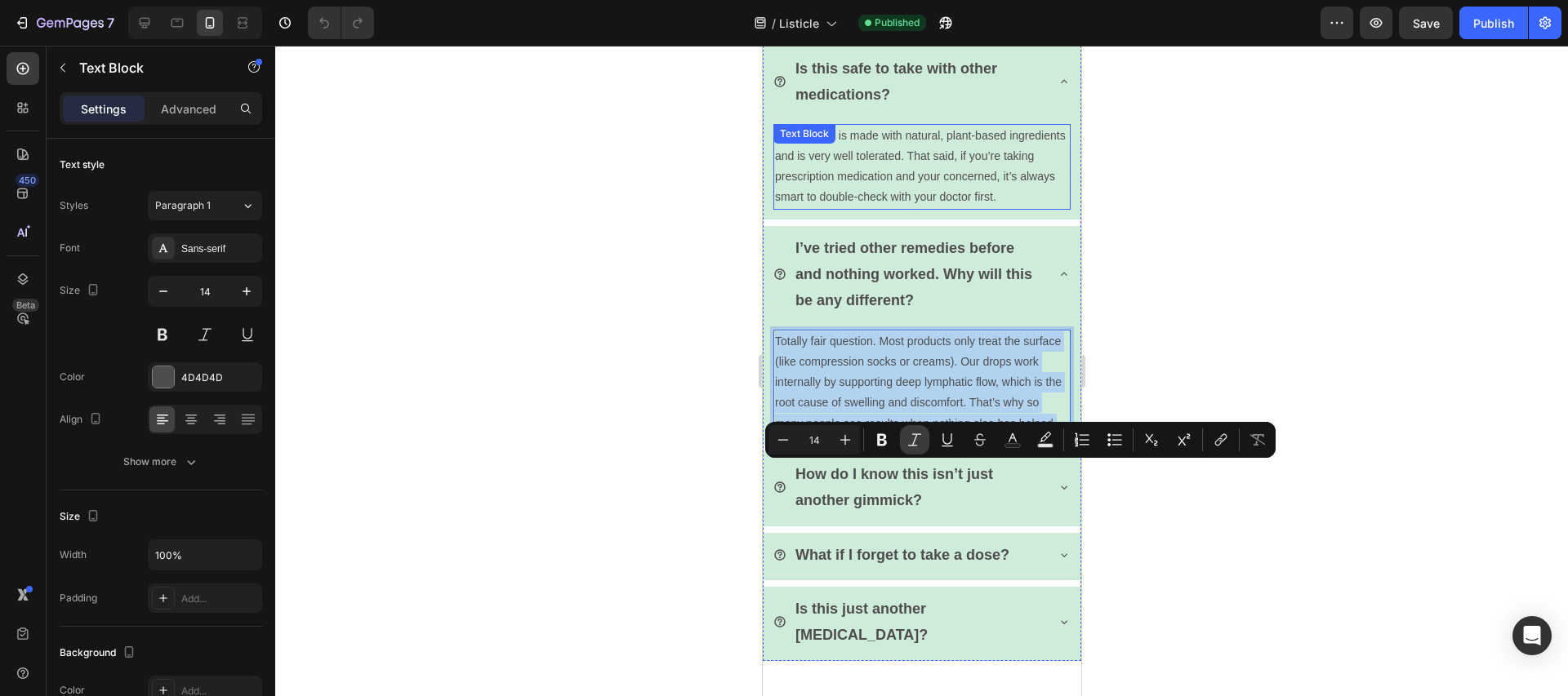
scroll to position [4893, 0]
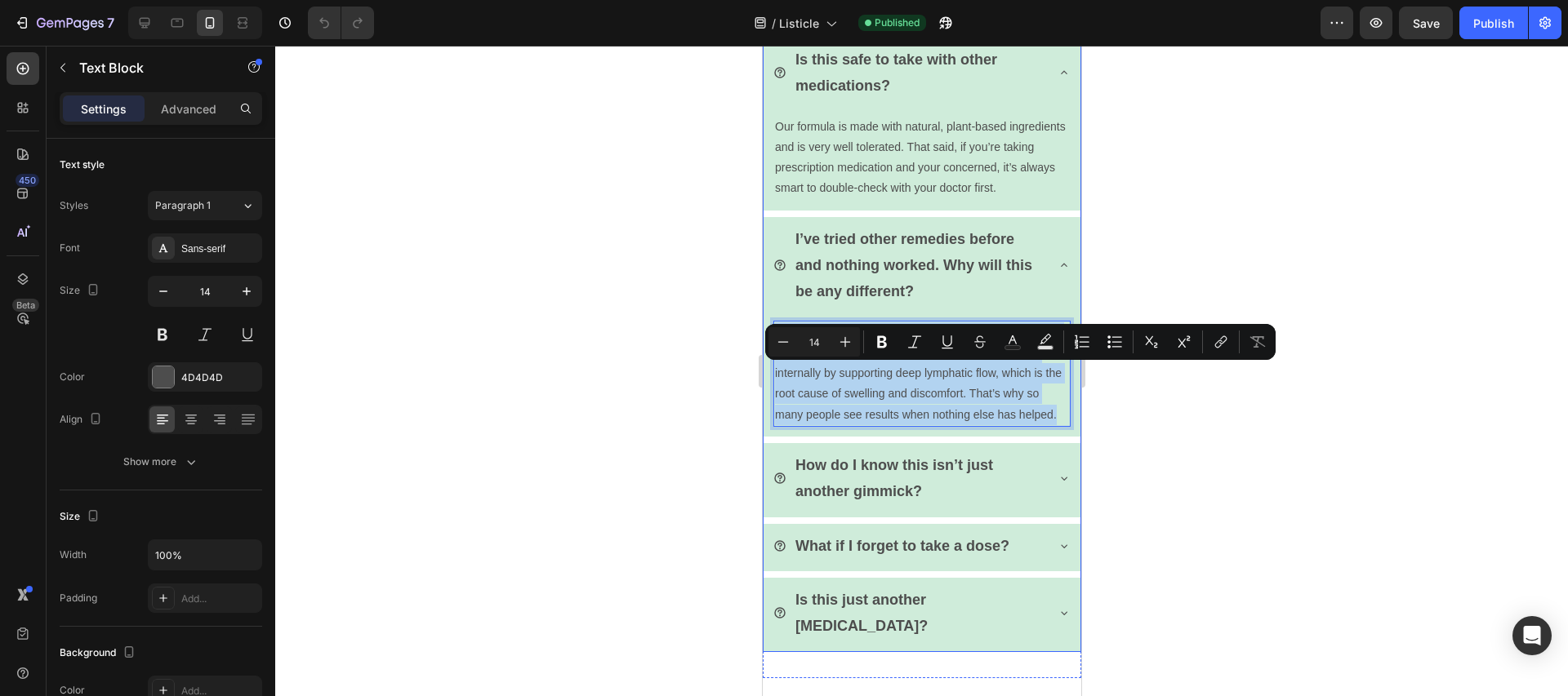
click at [935, 505] on p "How do I know this isn’t just another gimmick?" at bounding box center [917, 479] width 247 height 53
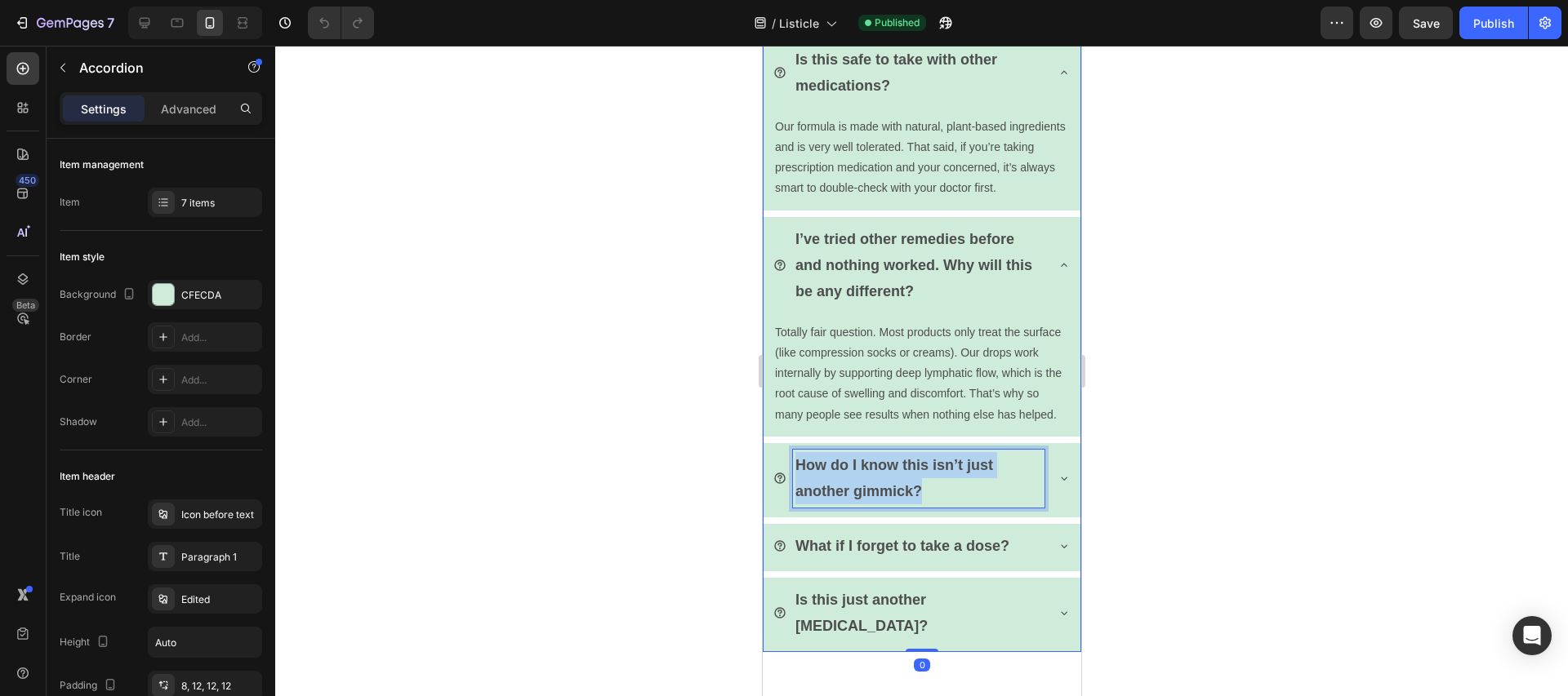
click at [935, 505] on p "How do I know this isn’t just another gimmick?" at bounding box center [917, 479] width 247 height 53
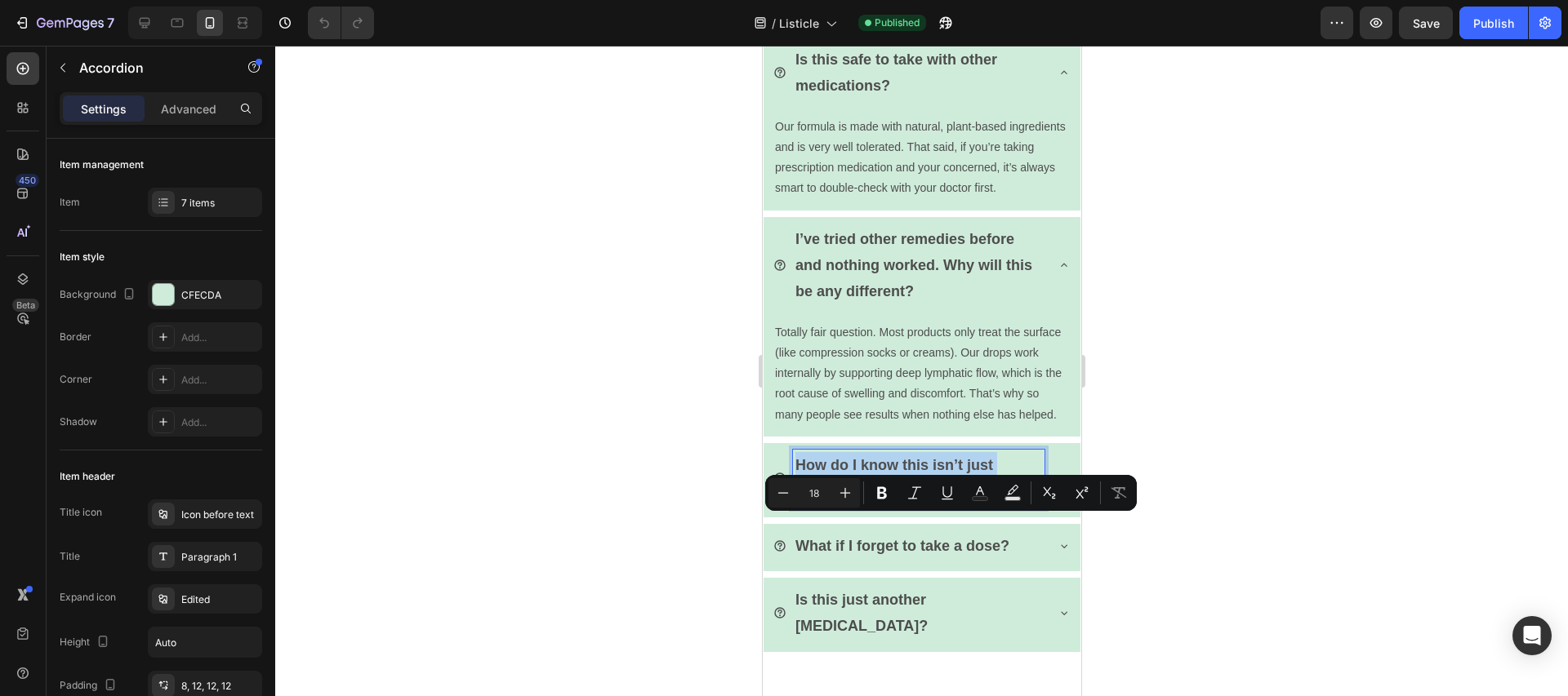
copy p "How do I know this isn’t just another gimmick?"
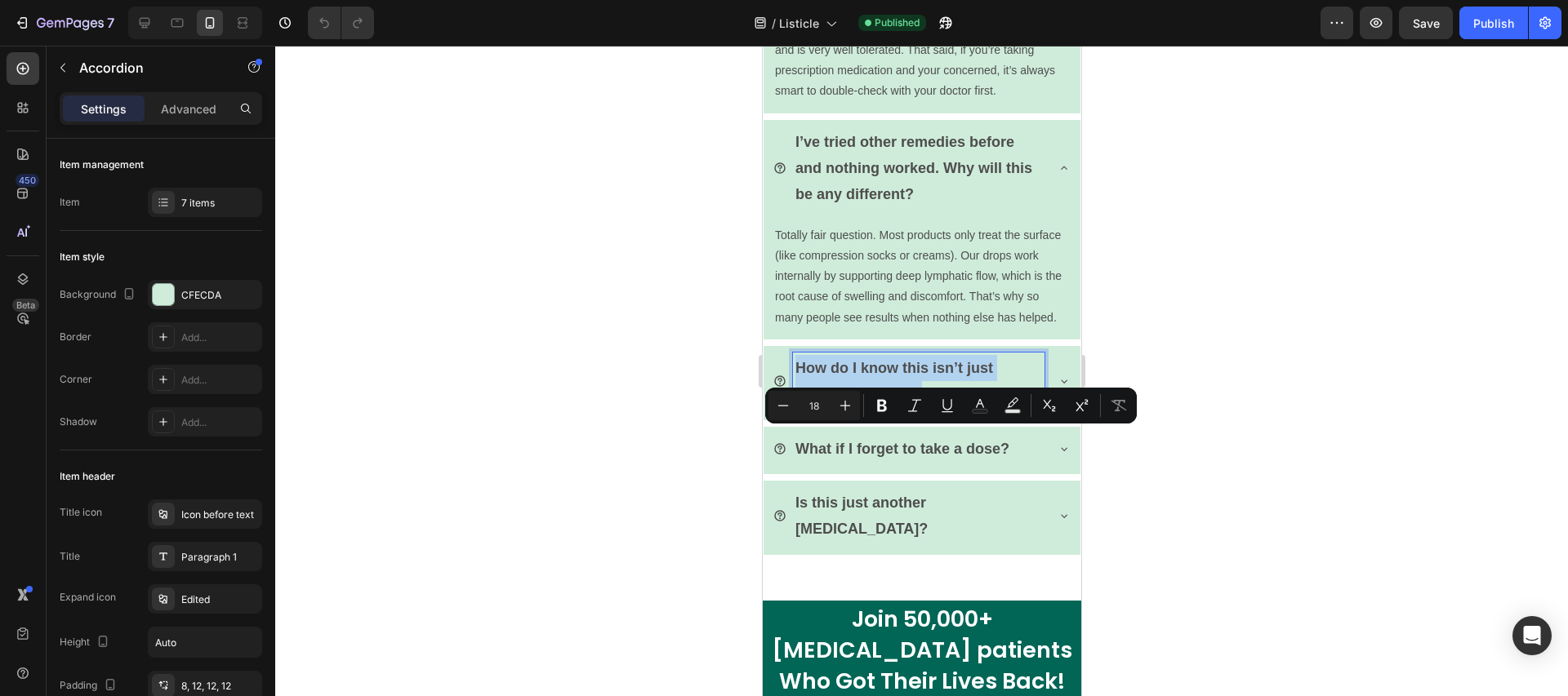
scroll to position [5011, 0]
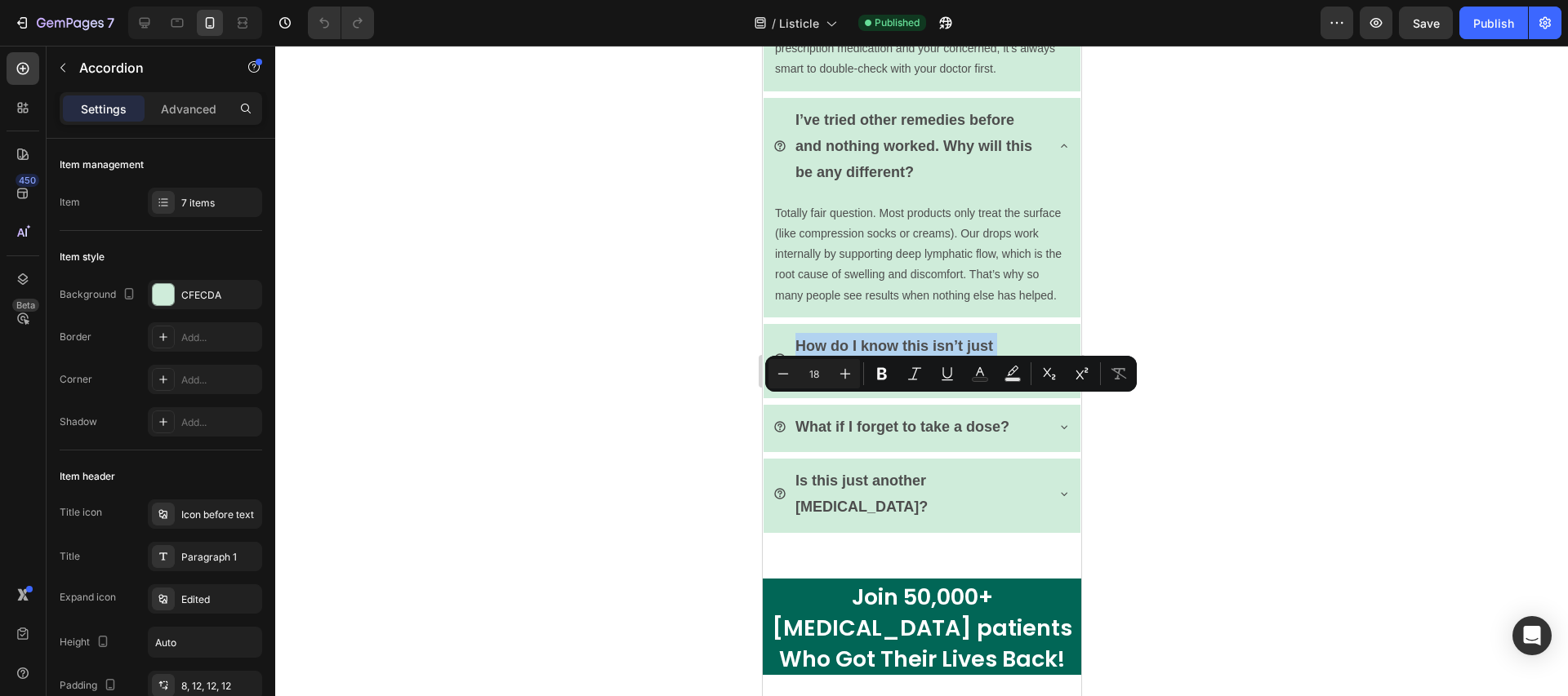
click at [1057, 366] on icon at bounding box center [1063, 359] width 13 height 13
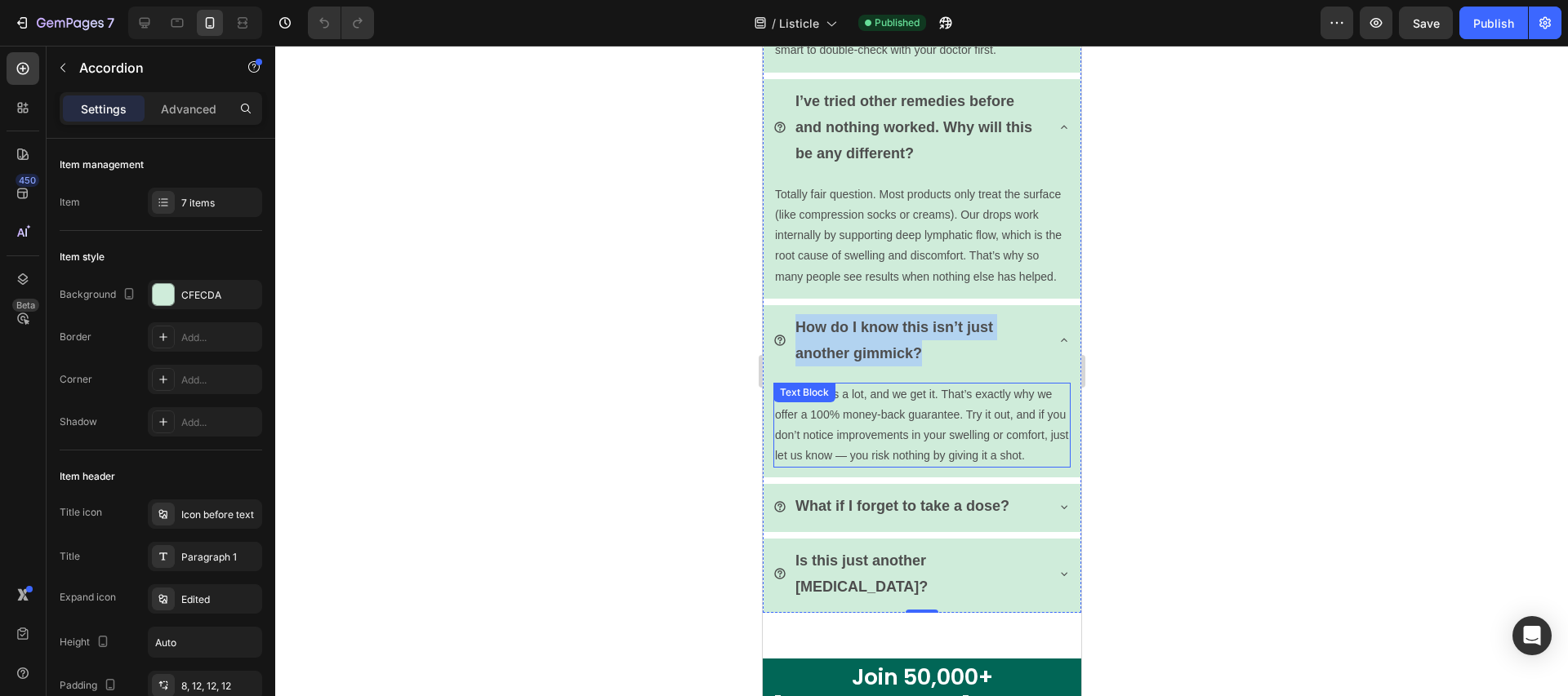
scroll to position [5043, 0]
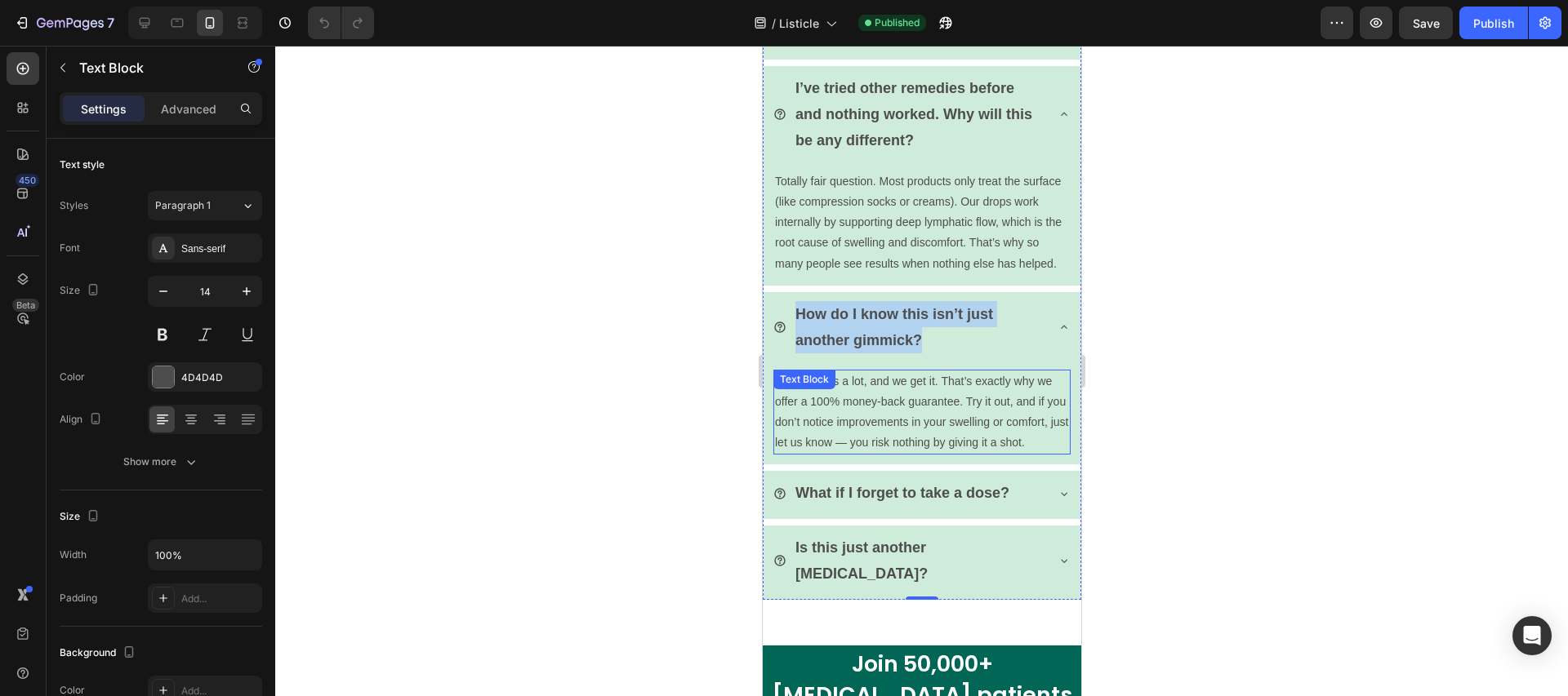
click at [927, 454] on p "We hear this a lot, and we get it. That’s exactly why we offer a 100% money-bac…" at bounding box center [922, 413] width 294 height 83
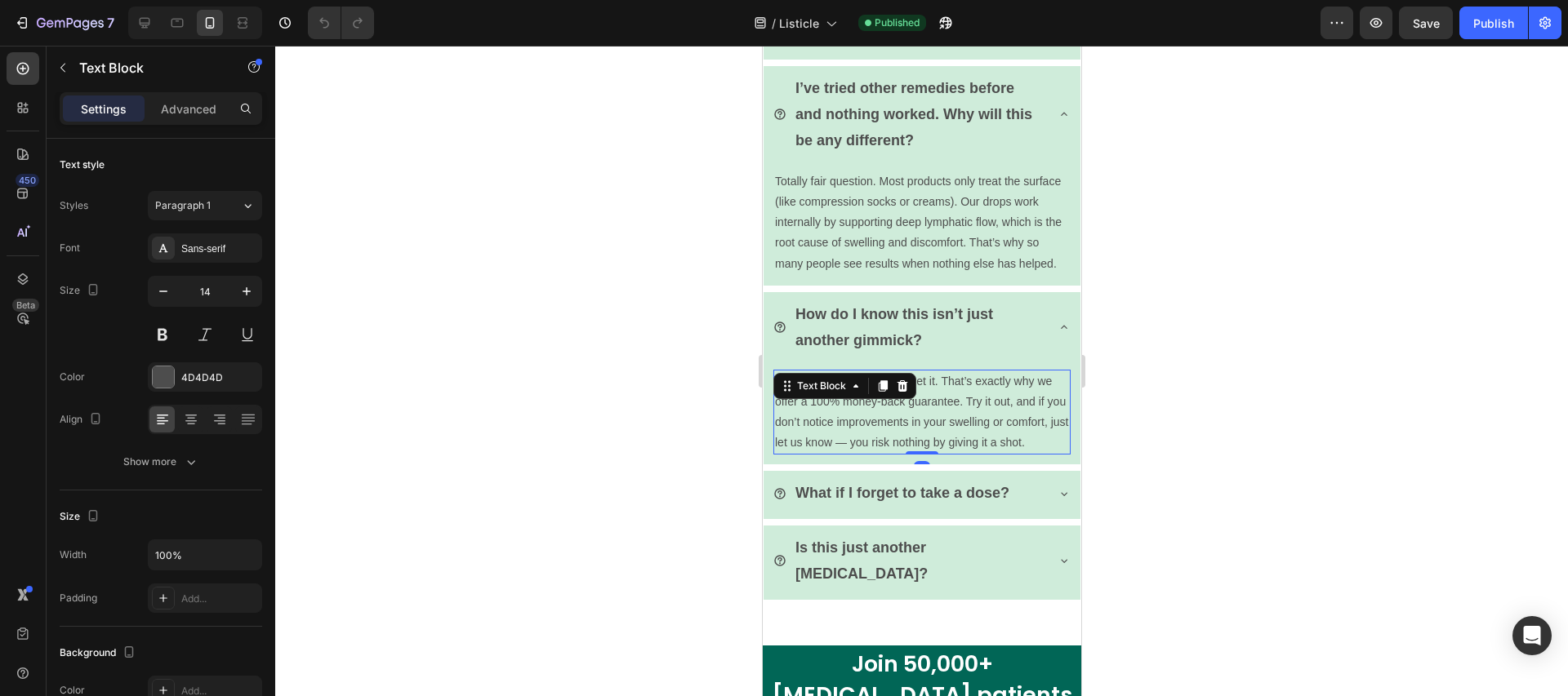
click at [927, 454] on p "We hear this a lot, and we get it. That’s exactly why we offer a 100% money-bac…" at bounding box center [922, 413] width 294 height 83
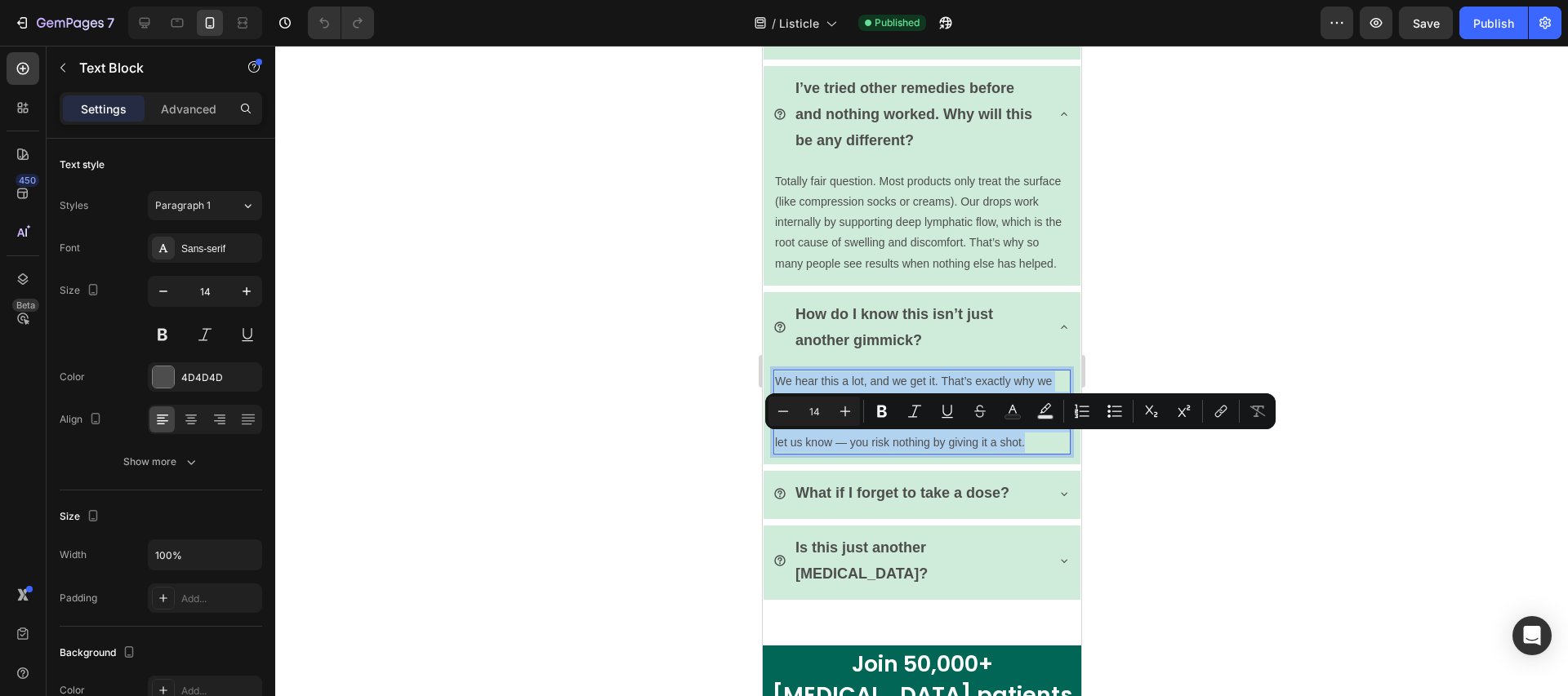
copy p "We hear this a lot, and we get it. That’s exactly why we offer a 100% money-bac…"
click at [1057, 334] on icon at bounding box center [1063, 327] width 13 height 13
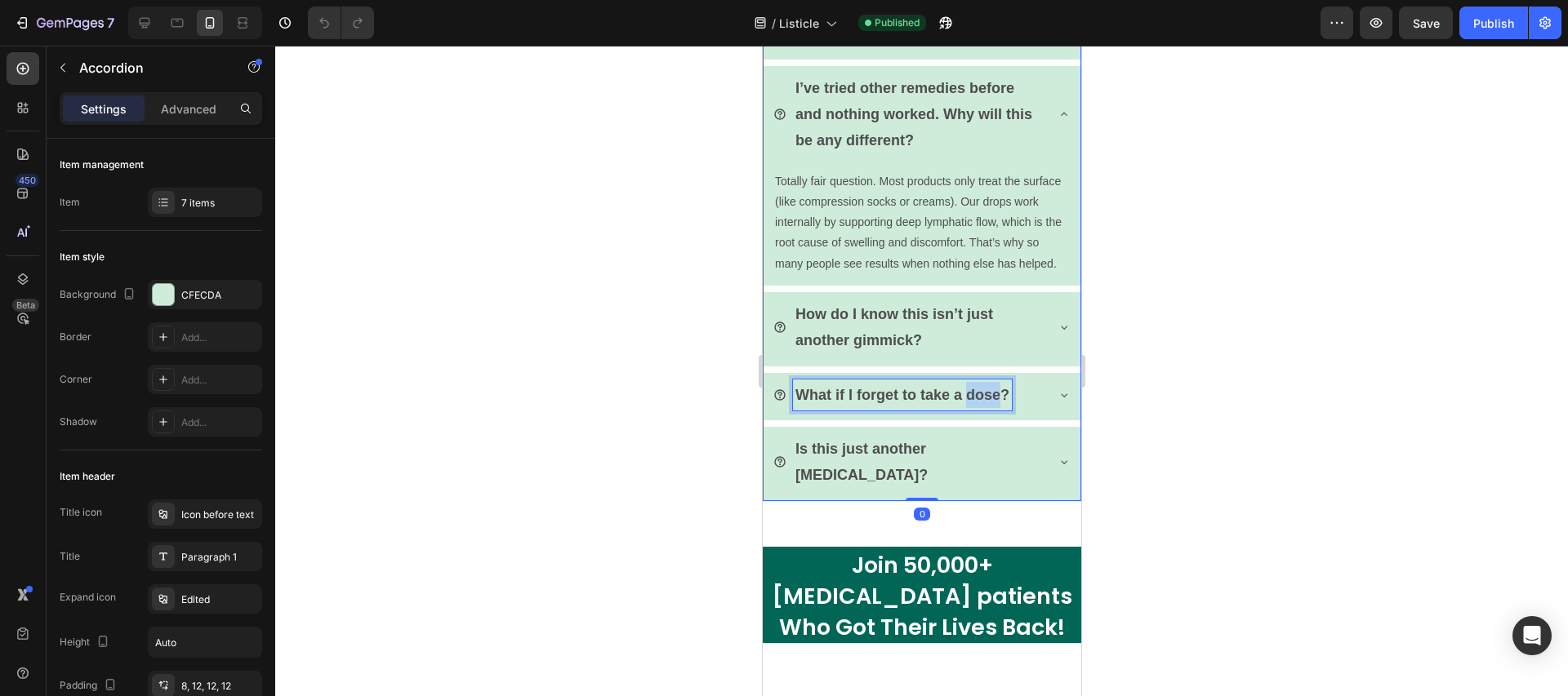
click at [968, 408] on p "What if I forget to take a dose?" at bounding box center [901, 395] width 214 height 26
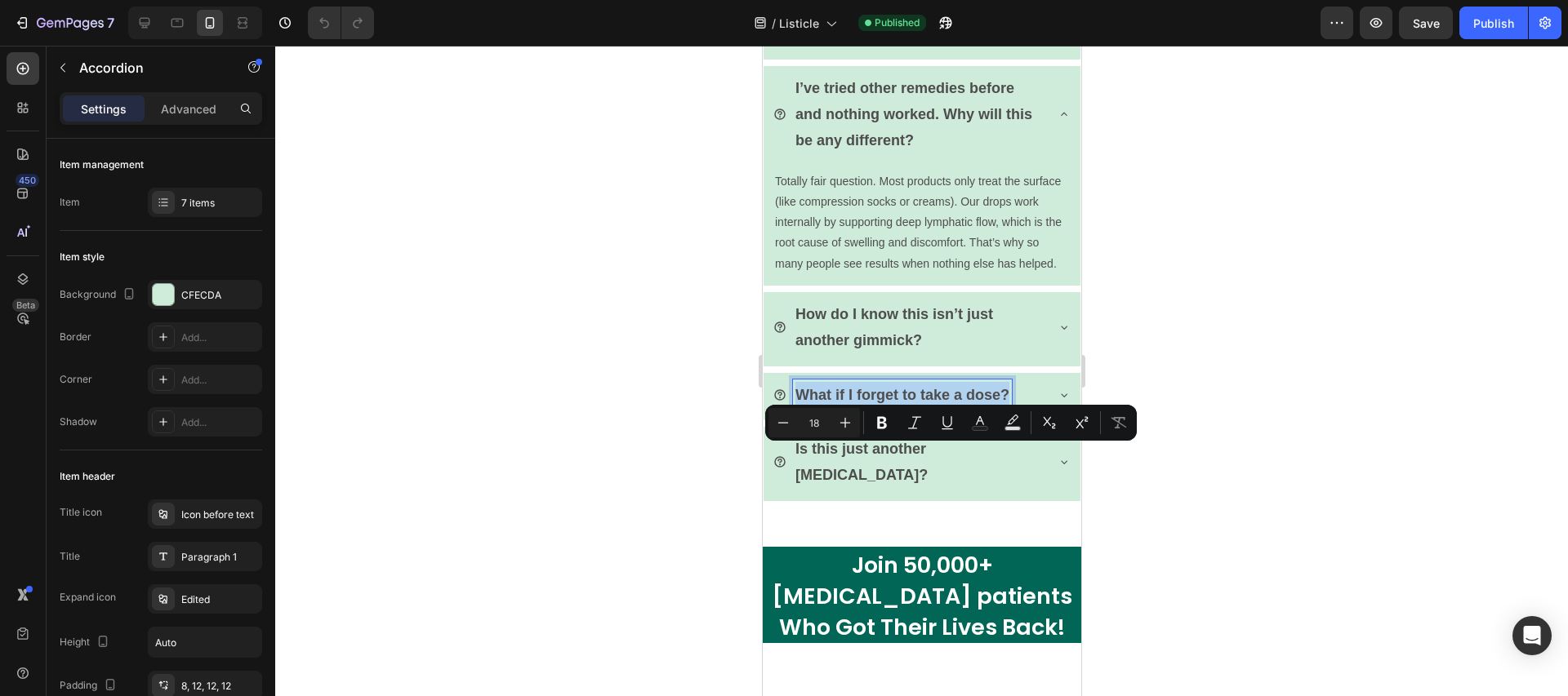
copy p "What if I forget to take a dose?"
click at [1057, 402] on icon at bounding box center [1063, 395] width 13 height 13
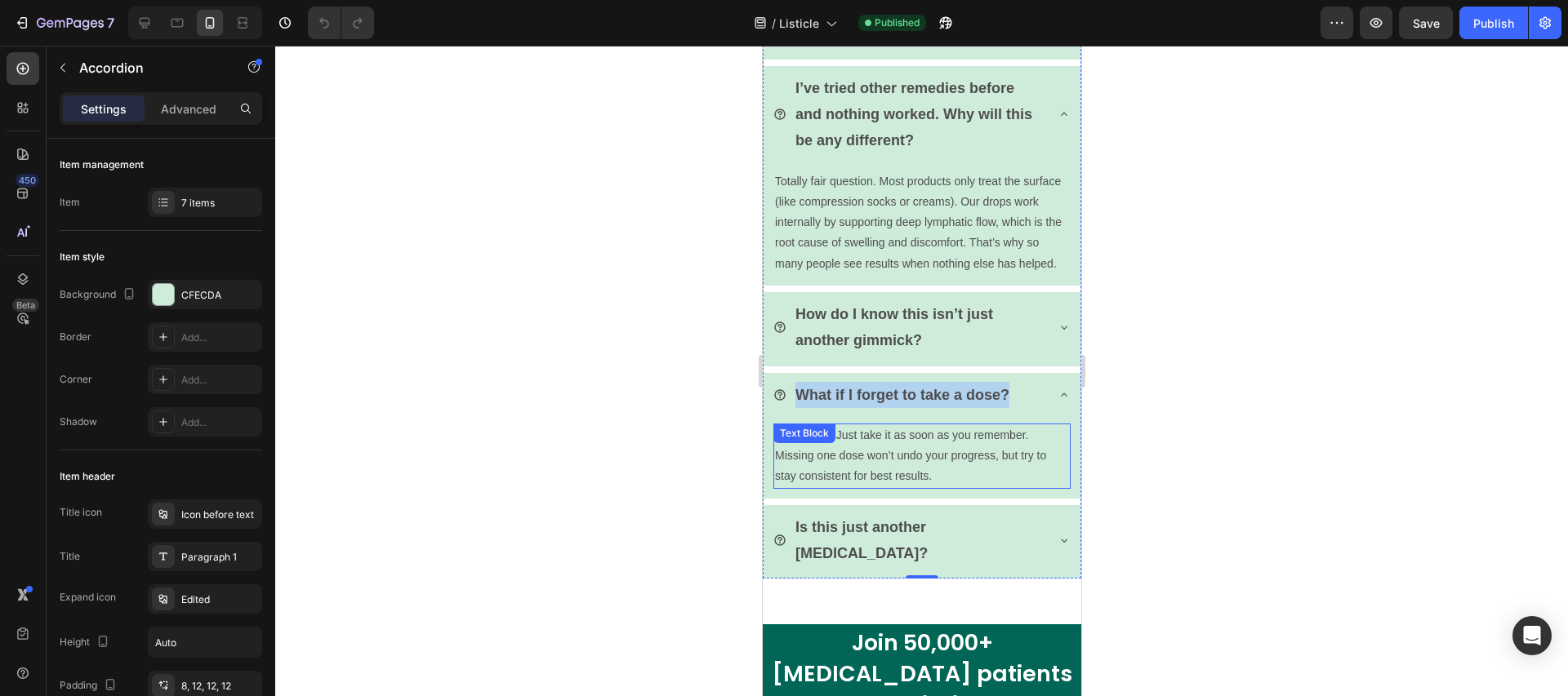
click at [879, 487] on p "No worries. Just take it as soon as you remember. Missing one dose won’t undo y…" at bounding box center [922, 456] width 294 height 62
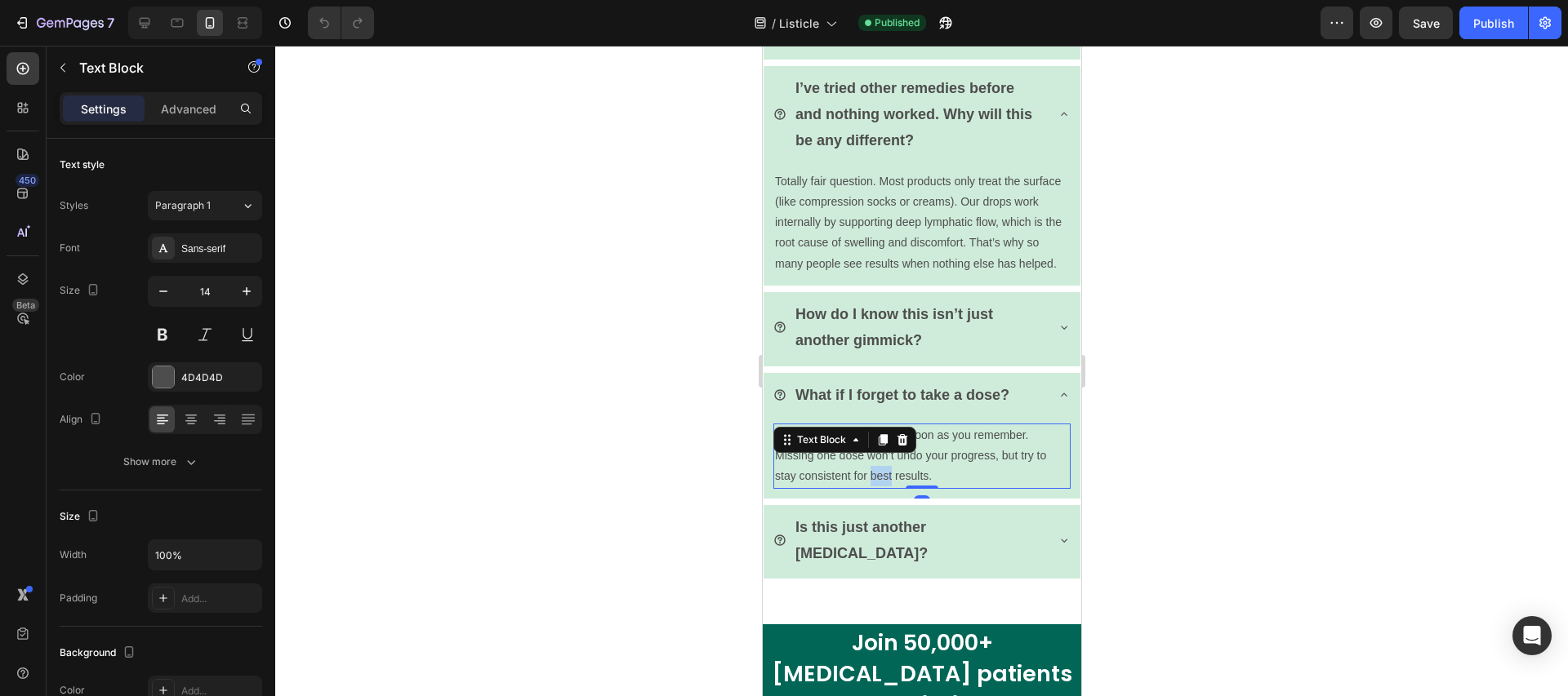
click at [881, 487] on p "No worries. Just take it as soon as you remember. Missing one dose won’t undo y…" at bounding box center [922, 456] width 294 height 62
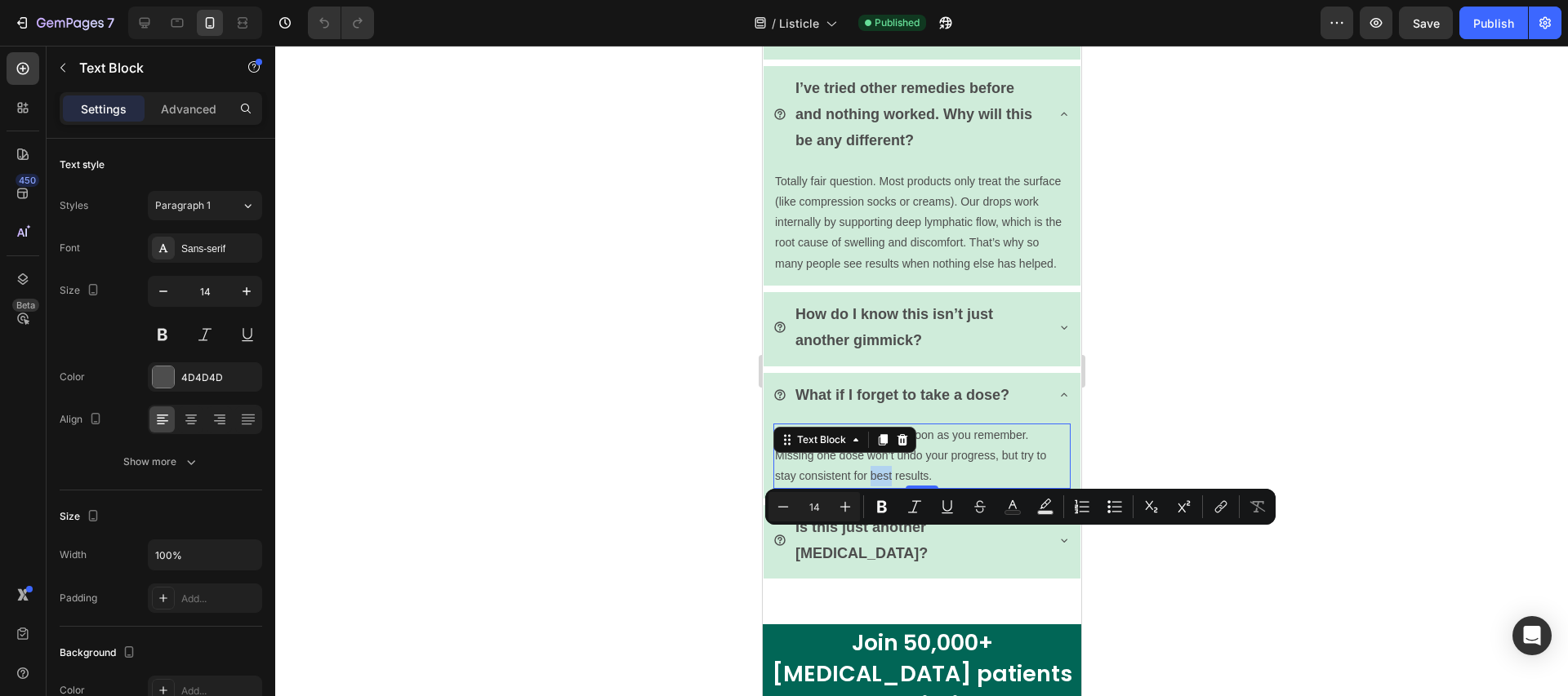
click at [881, 487] on p "No worries. Just take it as soon as you remember. Missing one dose won’t undo y…" at bounding box center [922, 456] width 294 height 62
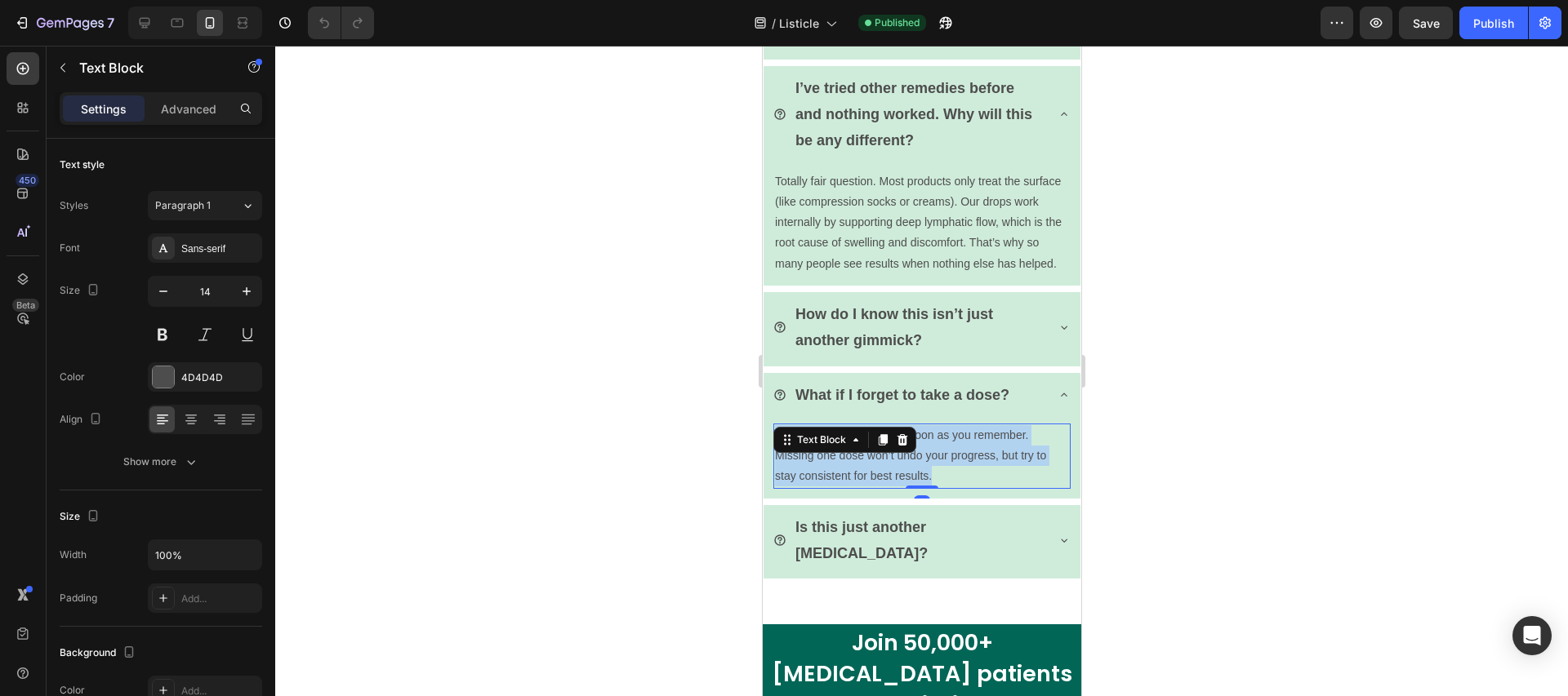
click at [881, 487] on p "No worries. Just take it as soon as you remember. Missing one dose won’t undo y…" at bounding box center [922, 456] width 294 height 62
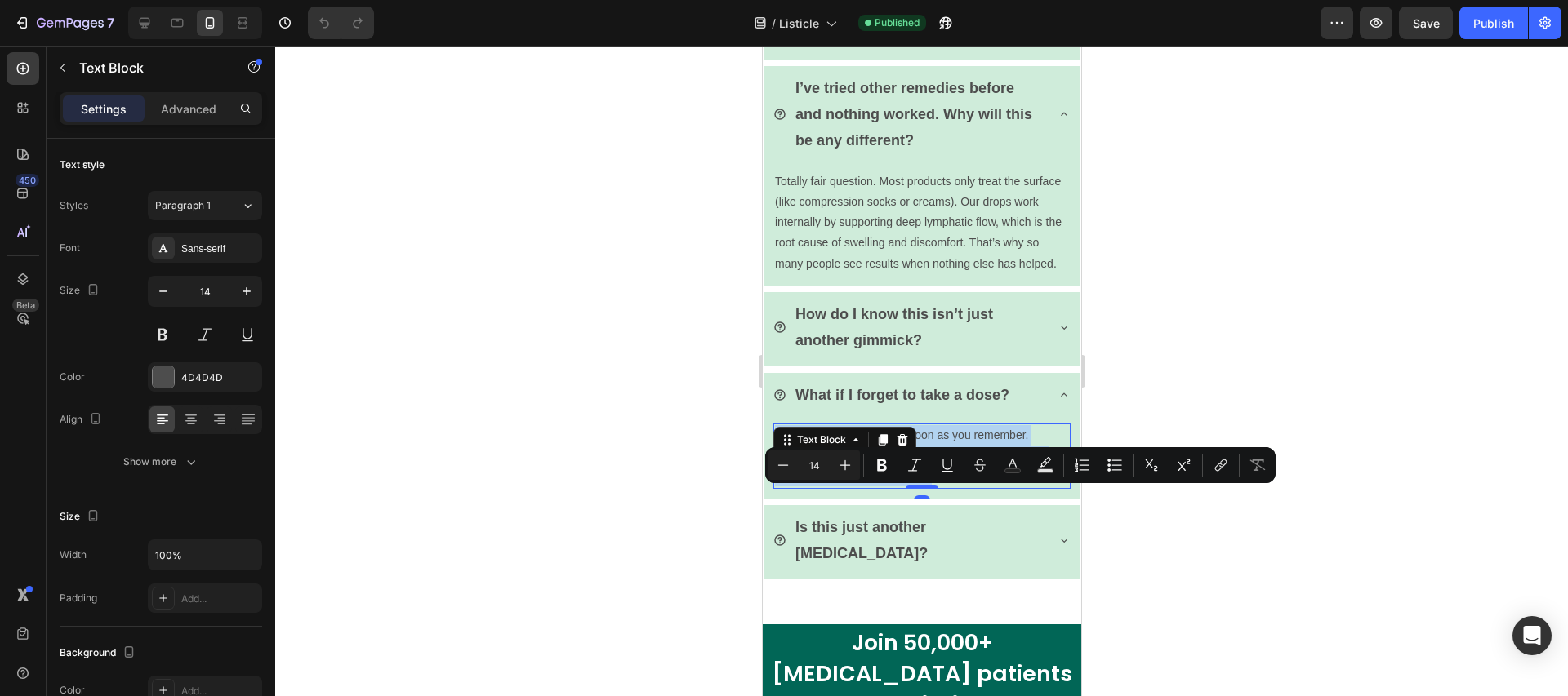
copy p "No worries. Just take it as soon as you remember. Missing one dose won’t undo y…"
click at [953, 567] on p "Is this just another [MEDICAL_DATA]?" at bounding box center [917, 541] width 247 height 53
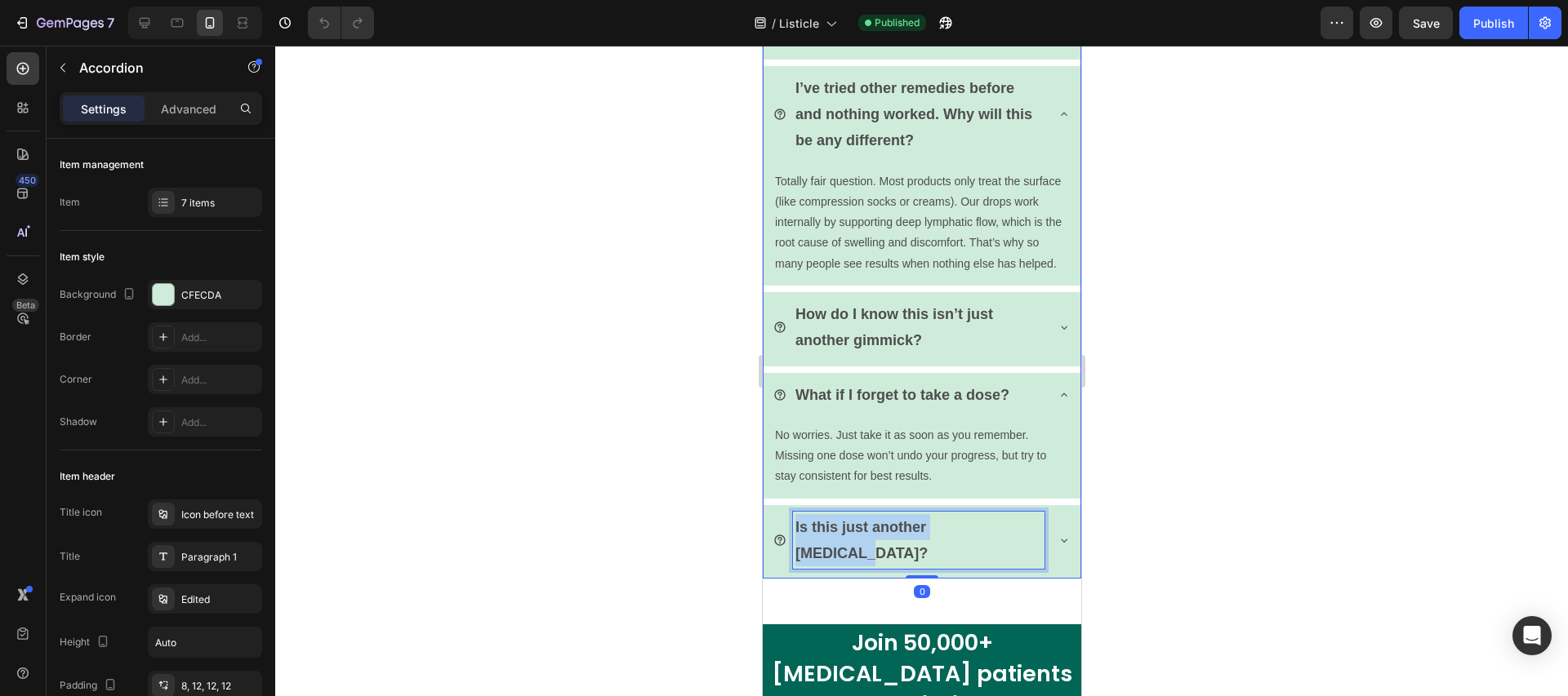
click at [954, 567] on p "Is this just another [MEDICAL_DATA]?" at bounding box center [917, 541] width 247 height 53
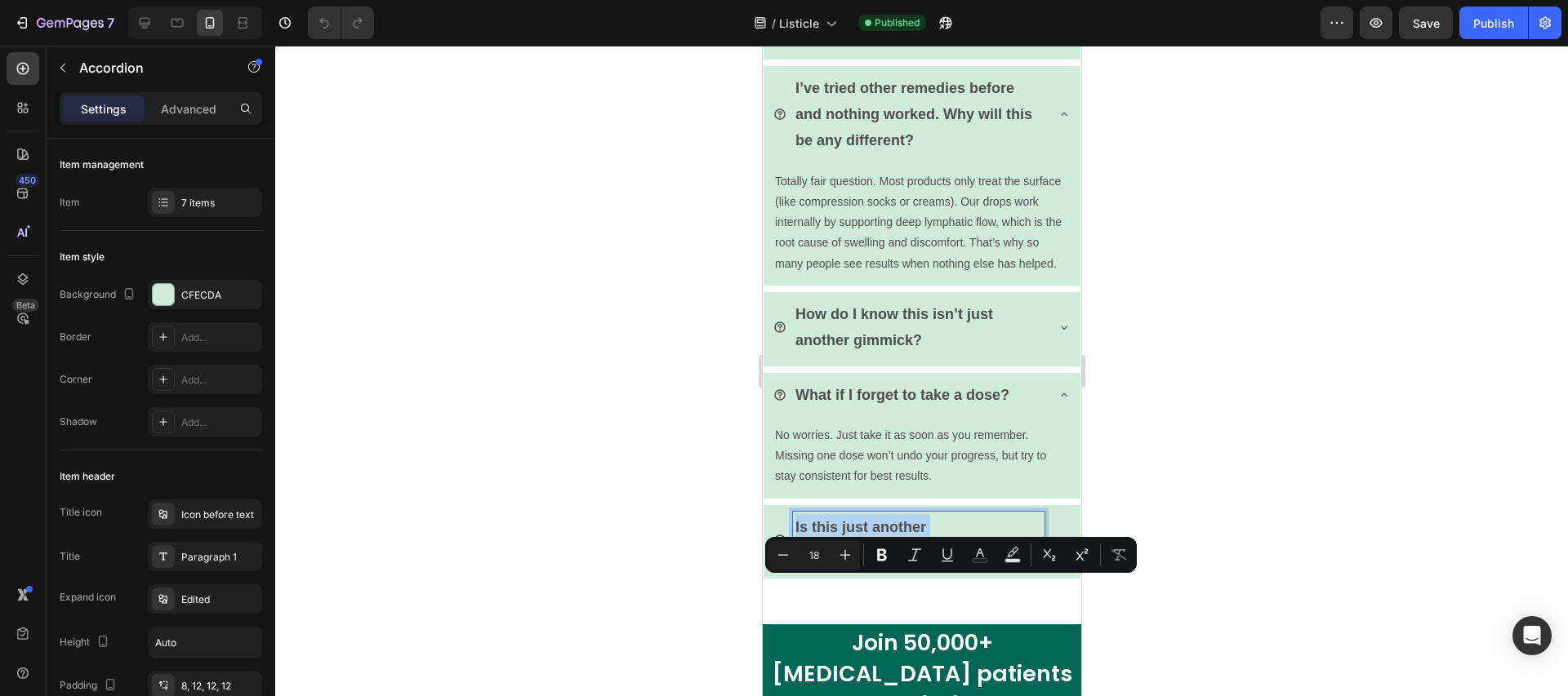
copy p "Is this just another [MEDICAL_DATA]?"
click at [1057, 547] on icon at bounding box center [1063, 540] width 13 height 13
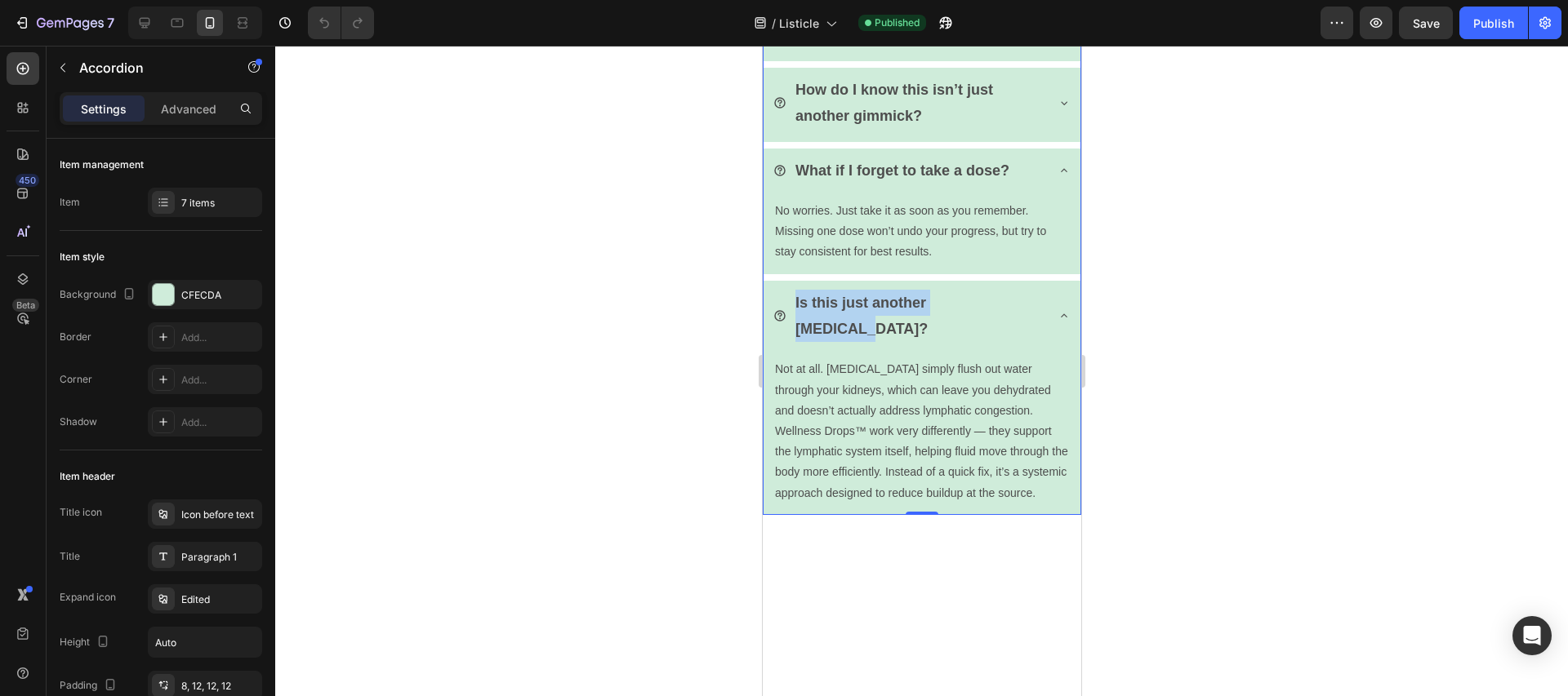
scroll to position [5339, 0]
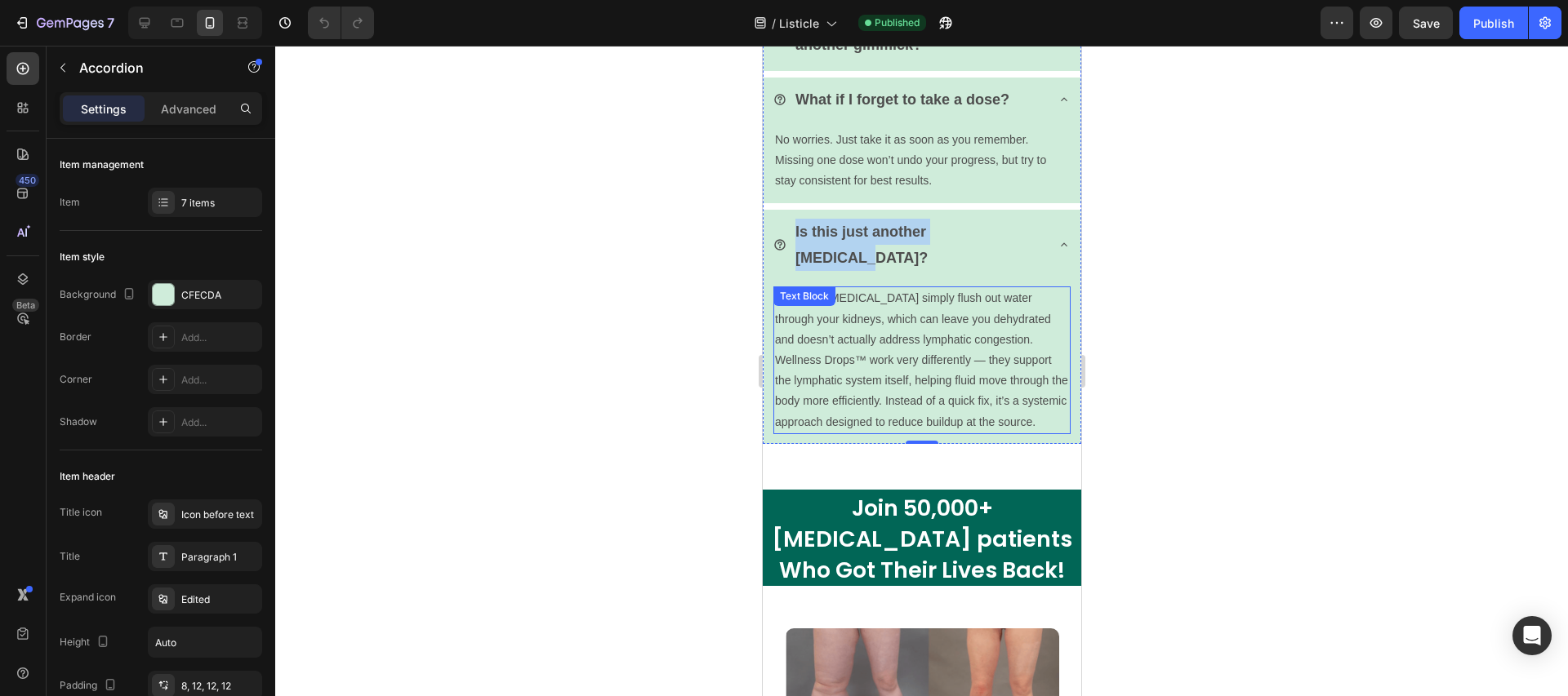
click at [882, 382] on p "Not at all. [MEDICAL_DATA] simply flush out water through your kidneys, which c…" at bounding box center [922, 360] width 294 height 144
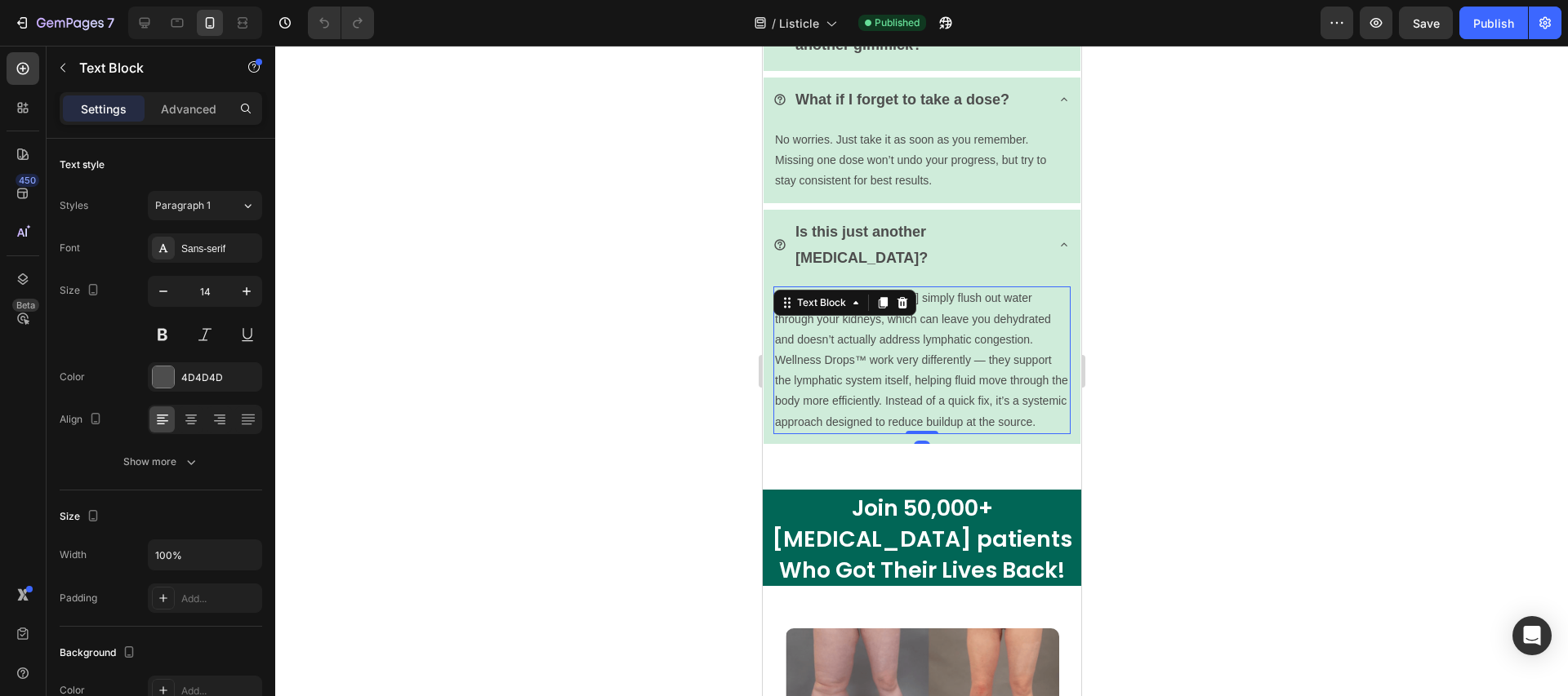
click at [882, 382] on p "Not at all. [MEDICAL_DATA] simply flush out water through your kidneys, which c…" at bounding box center [922, 360] width 294 height 144
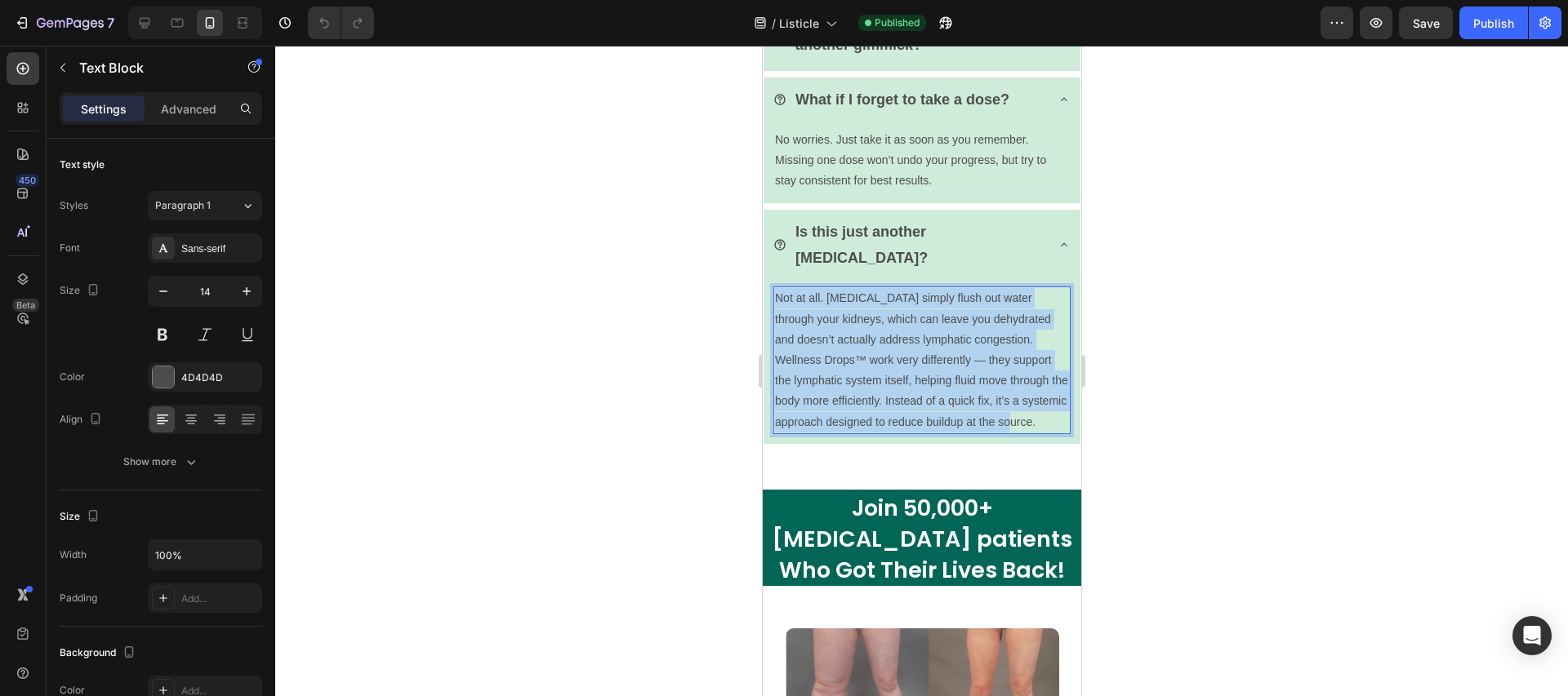
click at [882, 382] on p "Not at all. [MEDICAL_DATA] simply flush out water through your kidneys, which c…" at bounding box center [922, 360] width 294 height 144
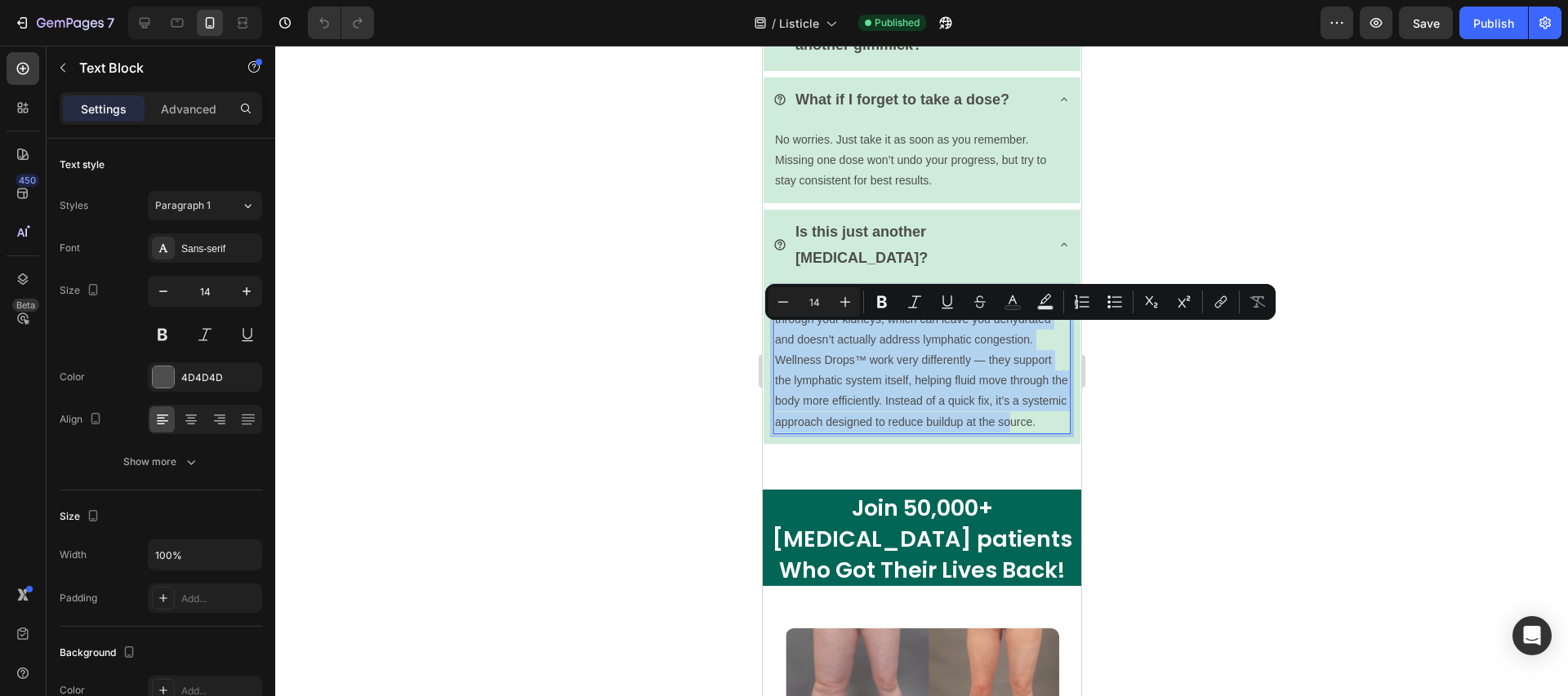
copy p "Not at all. [MEDICAL_DATA] simply flush out water through your kidneys, which c…"
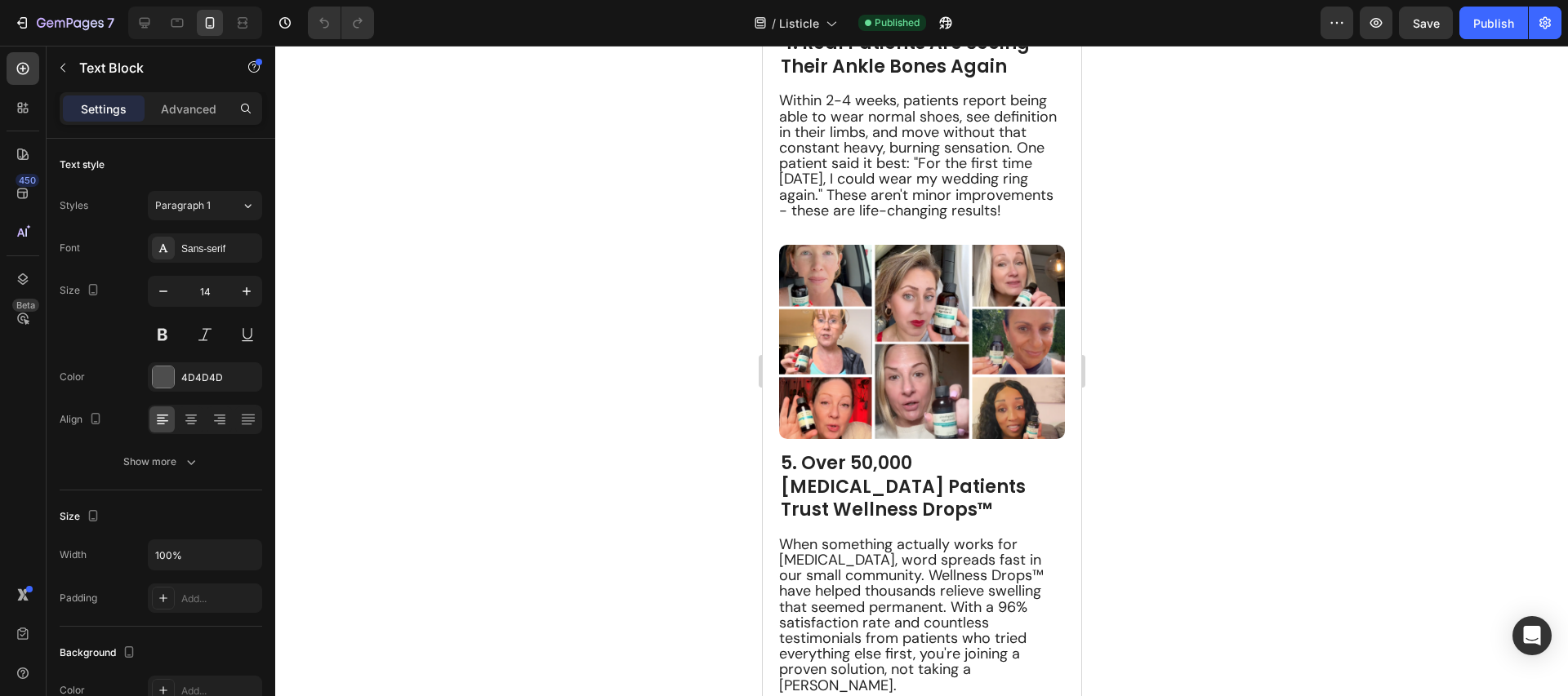
type input "16"
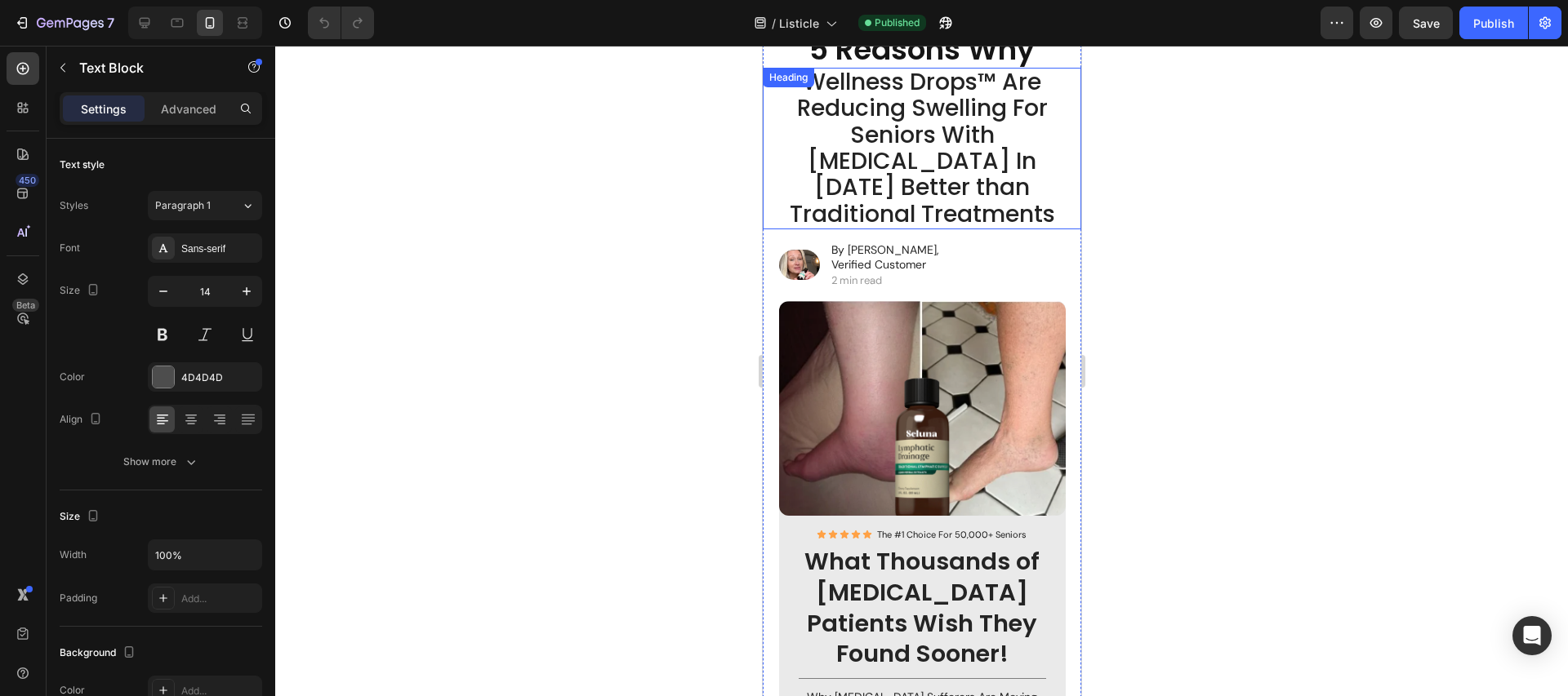
scroll to position [0, 0]
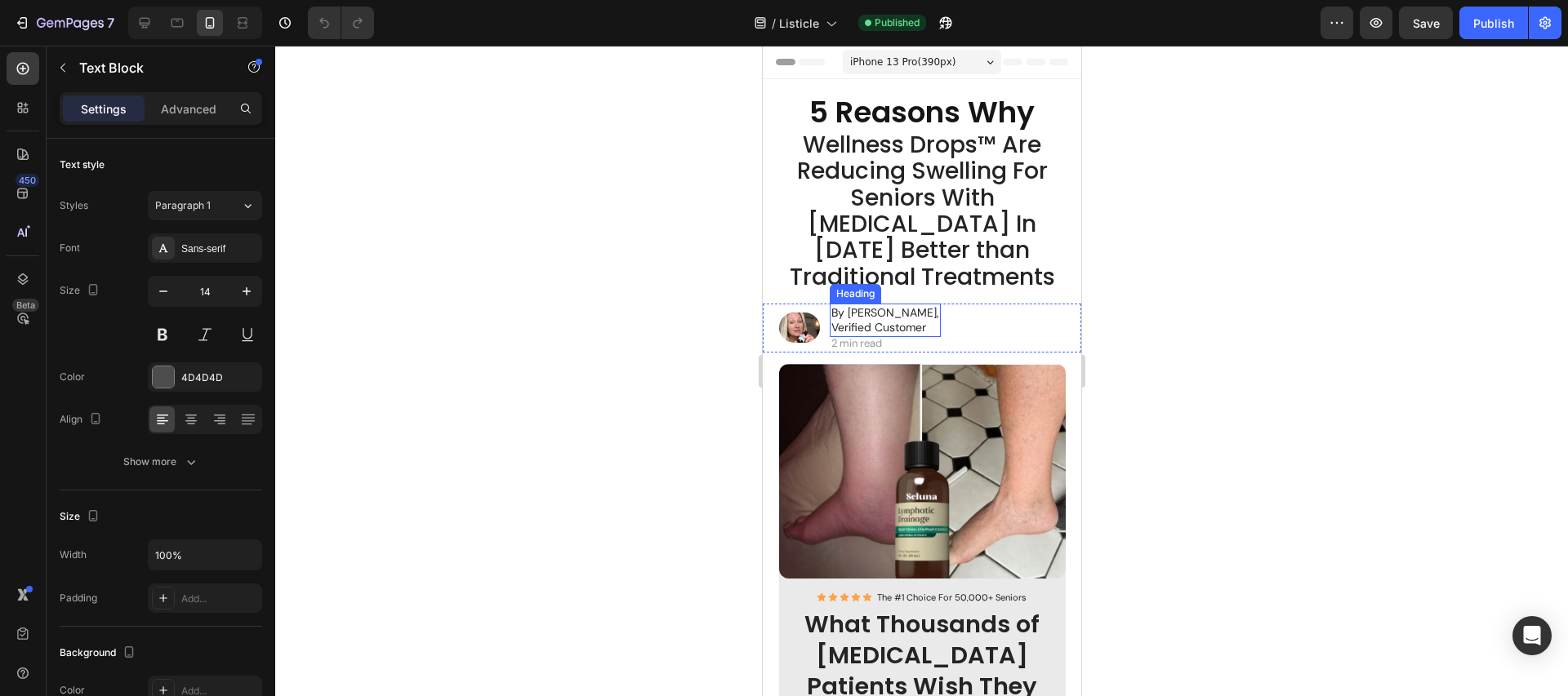
click at [862, 311] on h2 "By [PERSON_NAME], Verified Customer" at bounding box center [884, 320] width 111 height 33
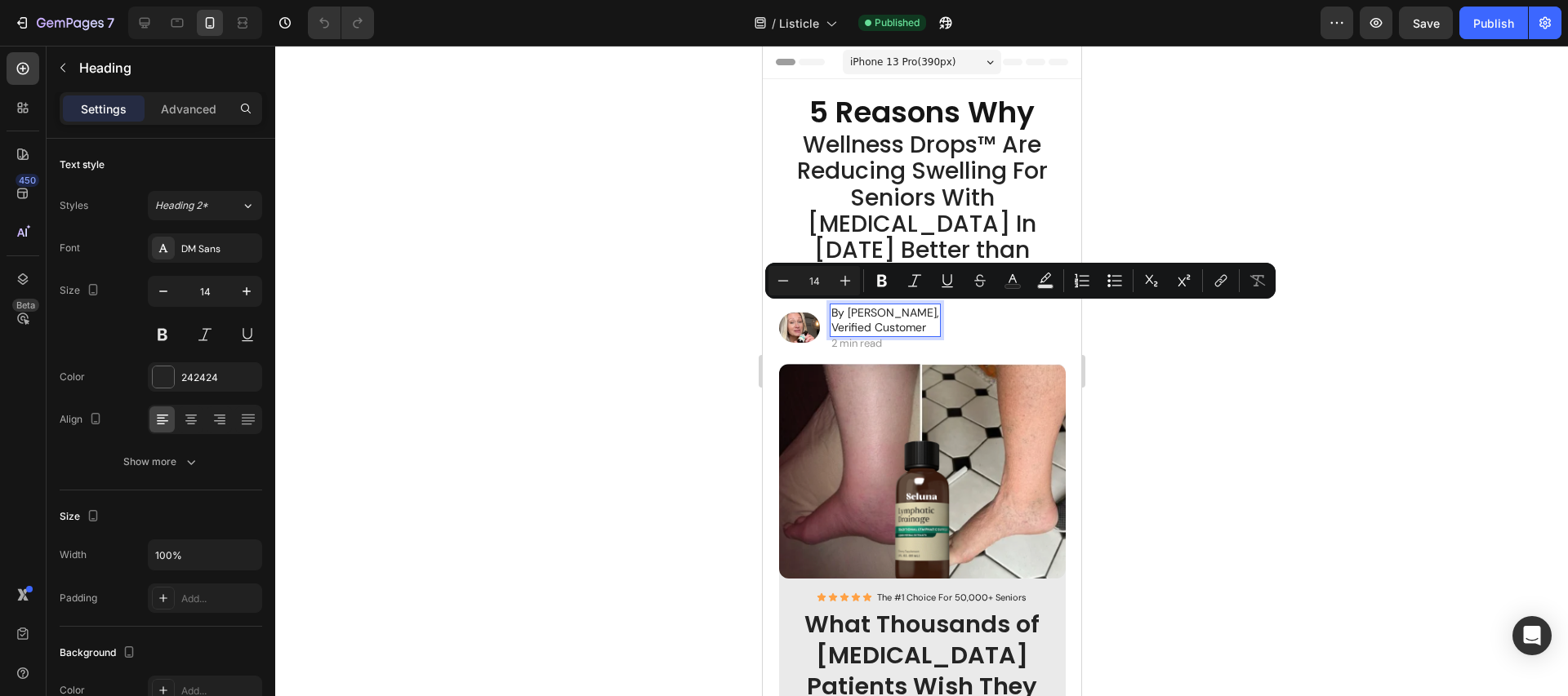
click at [862, 311] on p "By [PERSON_NAME], Verified Customer" at bounding box center [884, 320] width 108 height 29
drag, startPoint x: 847, startPoint y: 313, endPoint x: 909, endPoint y: 317, distance: 62.1
click at [909, 317] on p "By [PERSON_NAME], Verified Customer" at bounding box center [884, 320] width 108 height 29
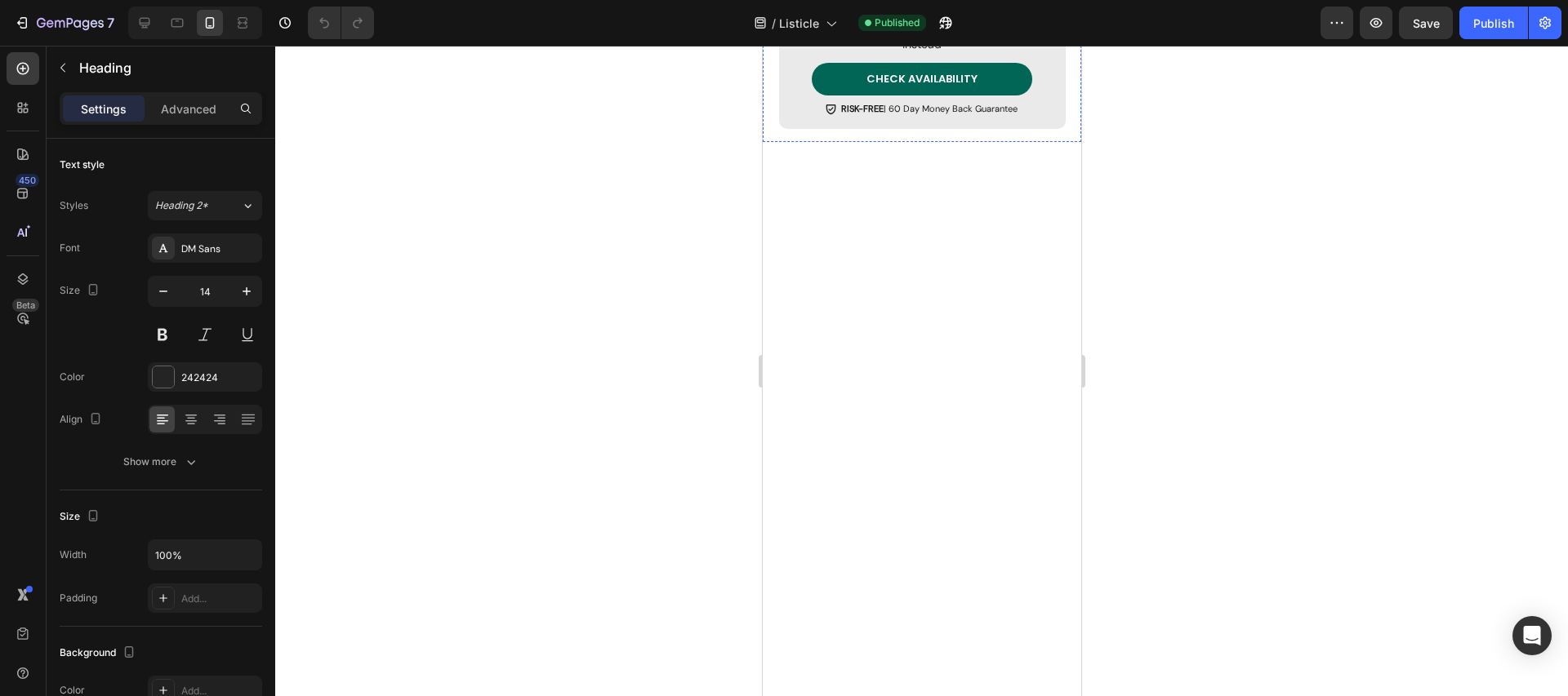
type input "16"
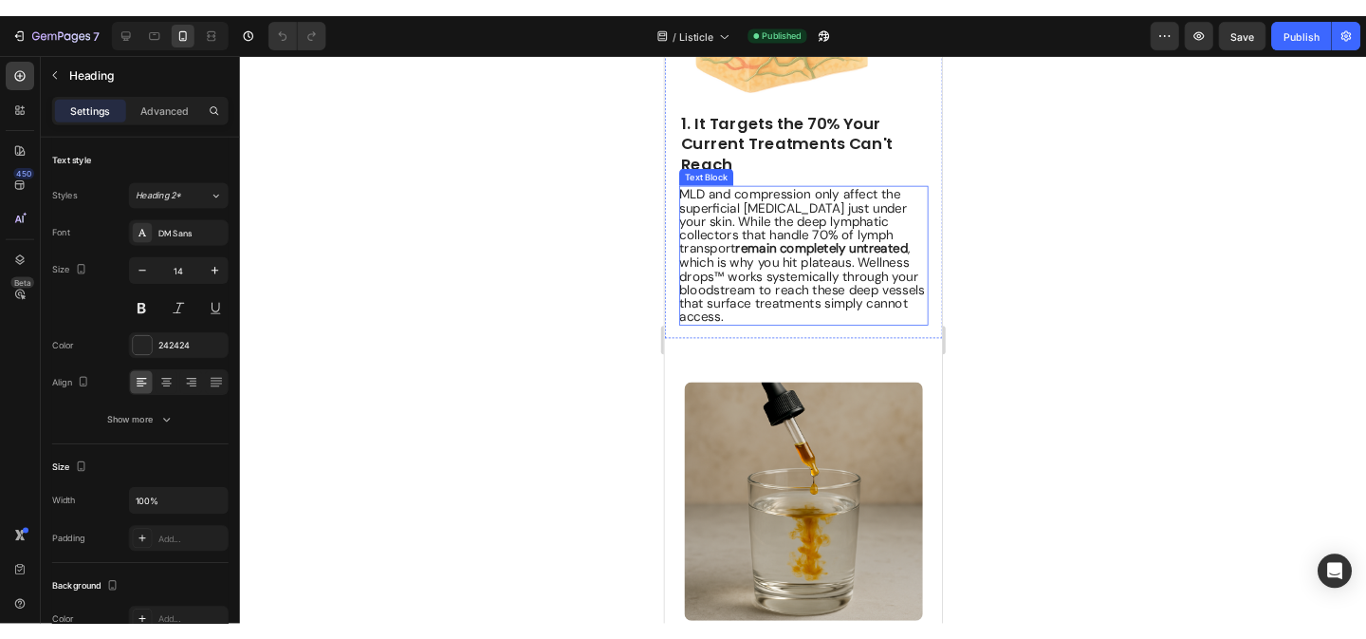
scroll to position [1601, 0]
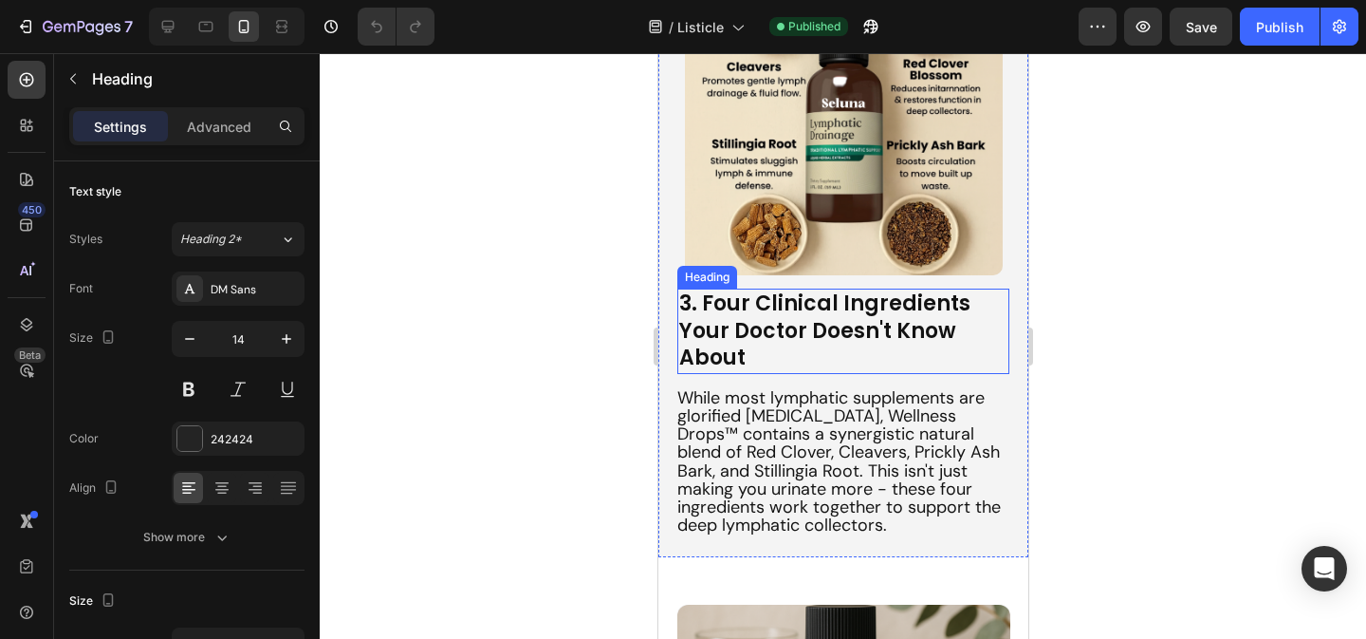
scroll to position [2463, 0]
